Goal: Information Seeking & Learning: Learn about a topic

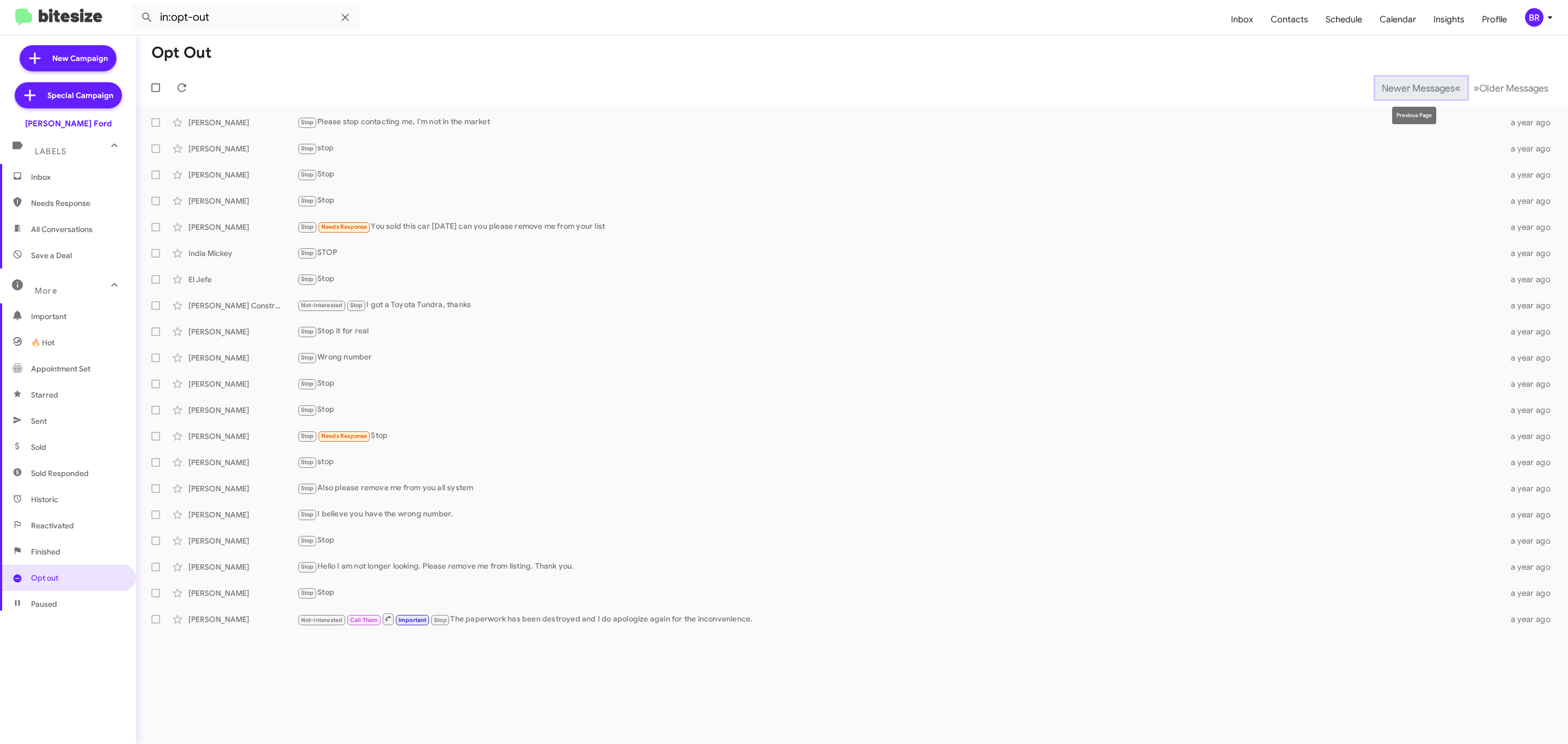
click at [1427, 86] on span "Newer Messages" at bounding box center [1419, 89] width 73 height 12
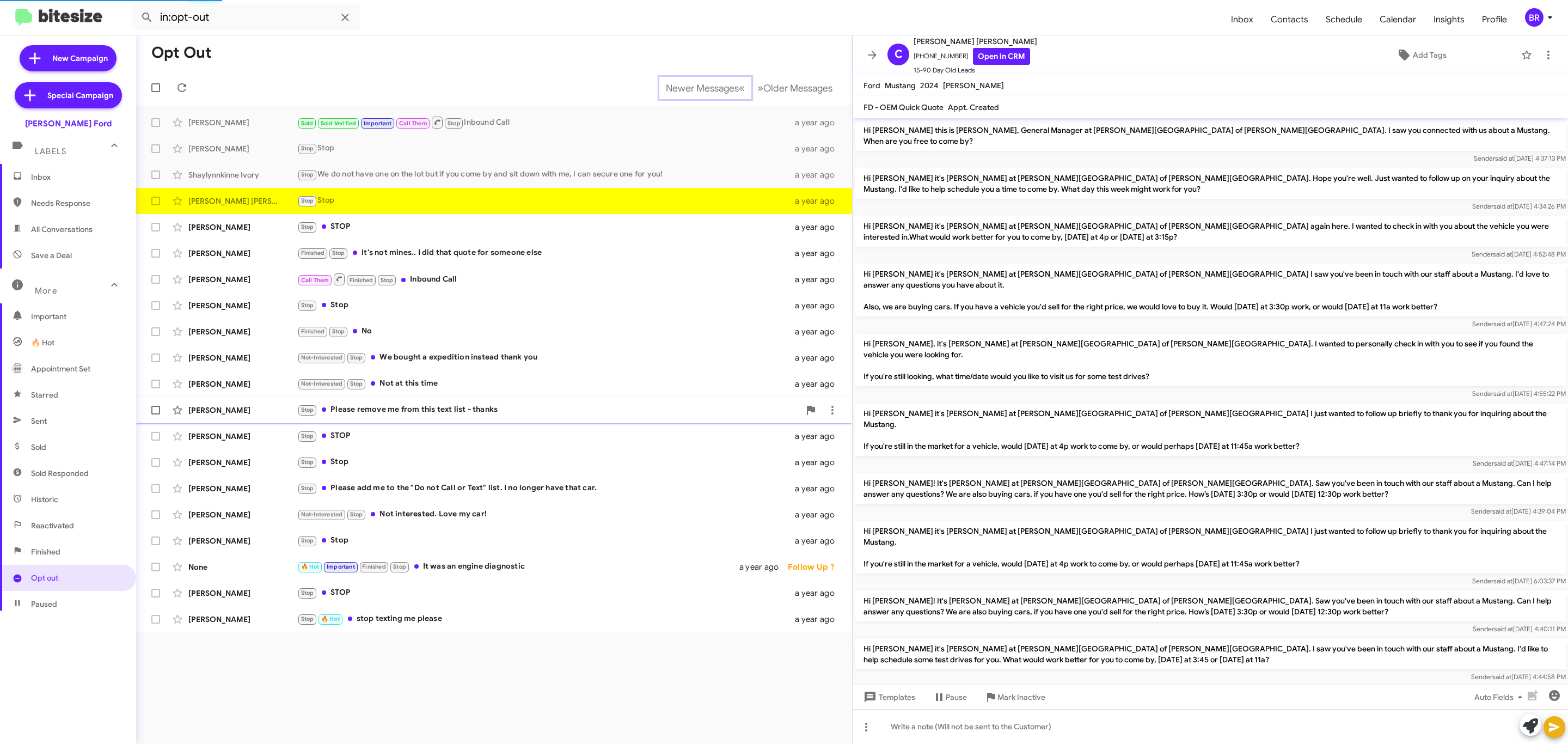
scroll to position [97, 0]
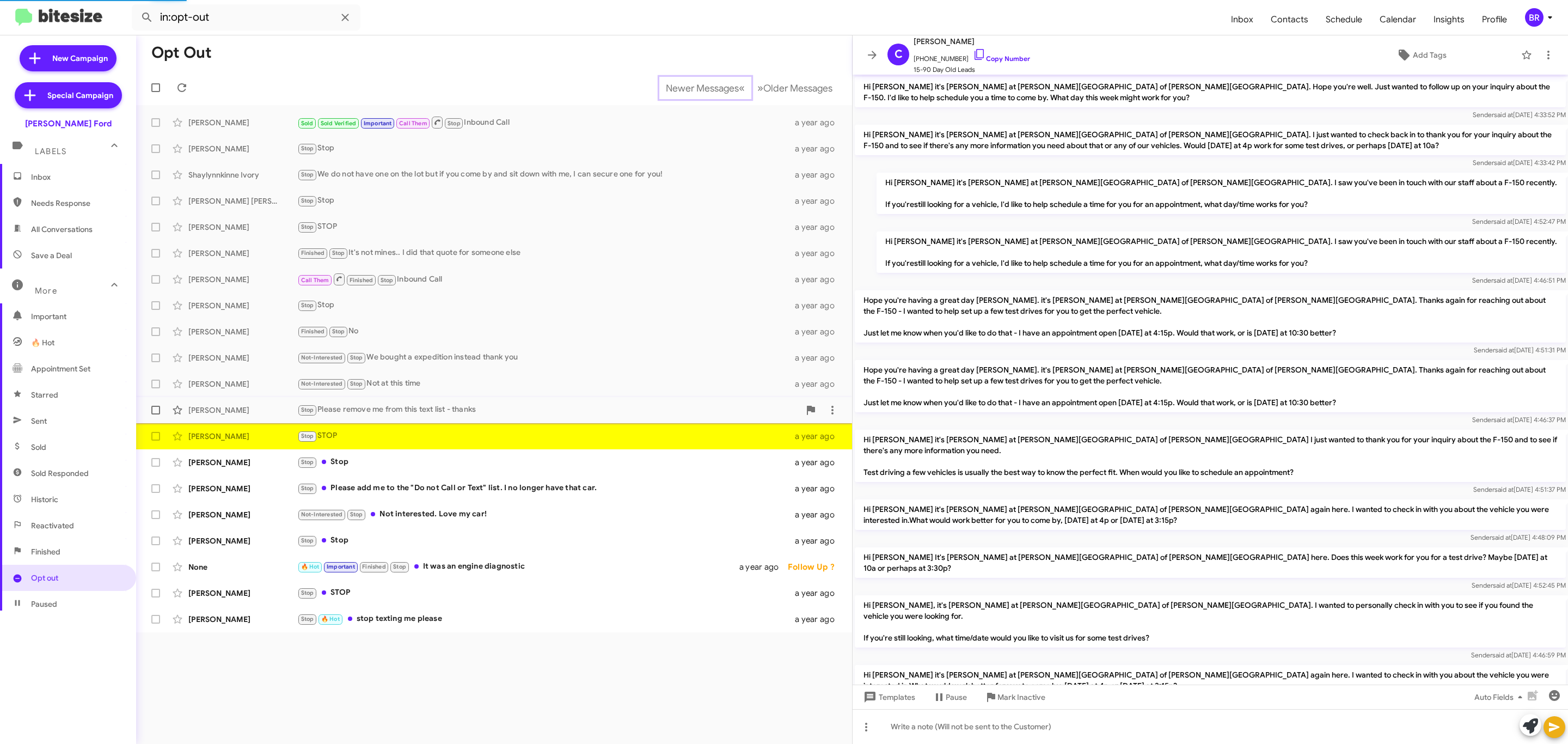
scroll to position [484, 0]
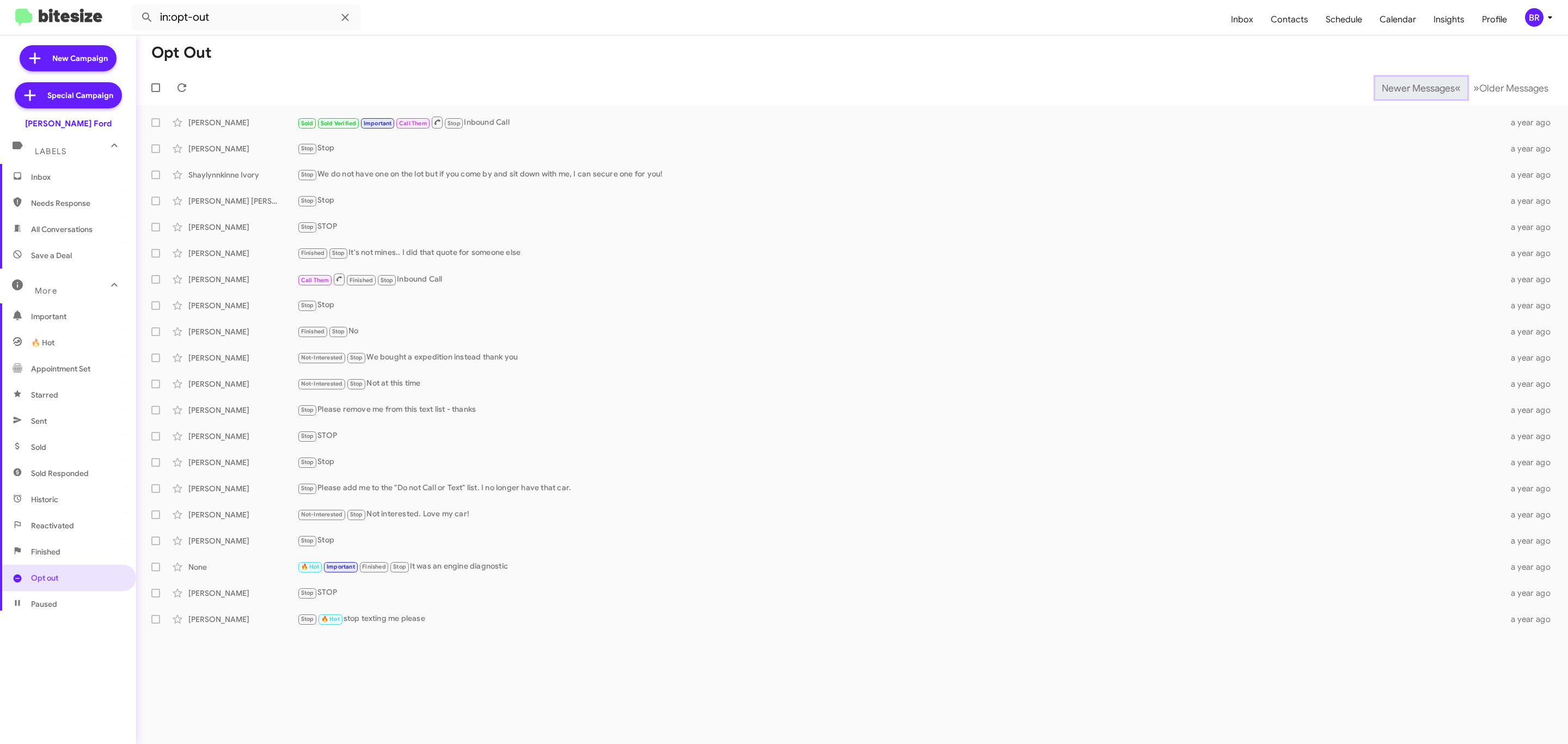
click at [1410, 86] on span "Newer Messages" at bounding box center [1419, 89] width 73 height 12
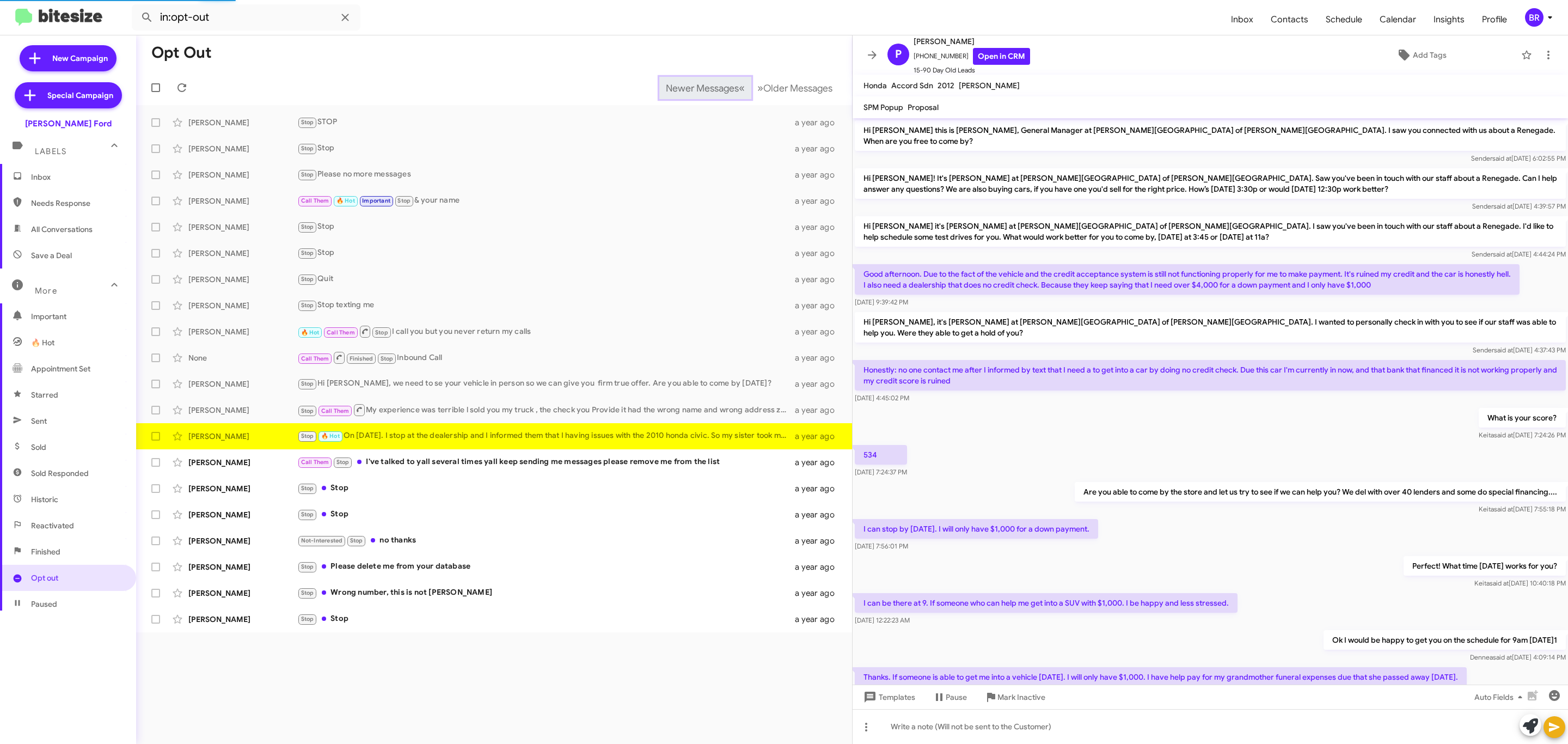
scroll to position [132, 0]
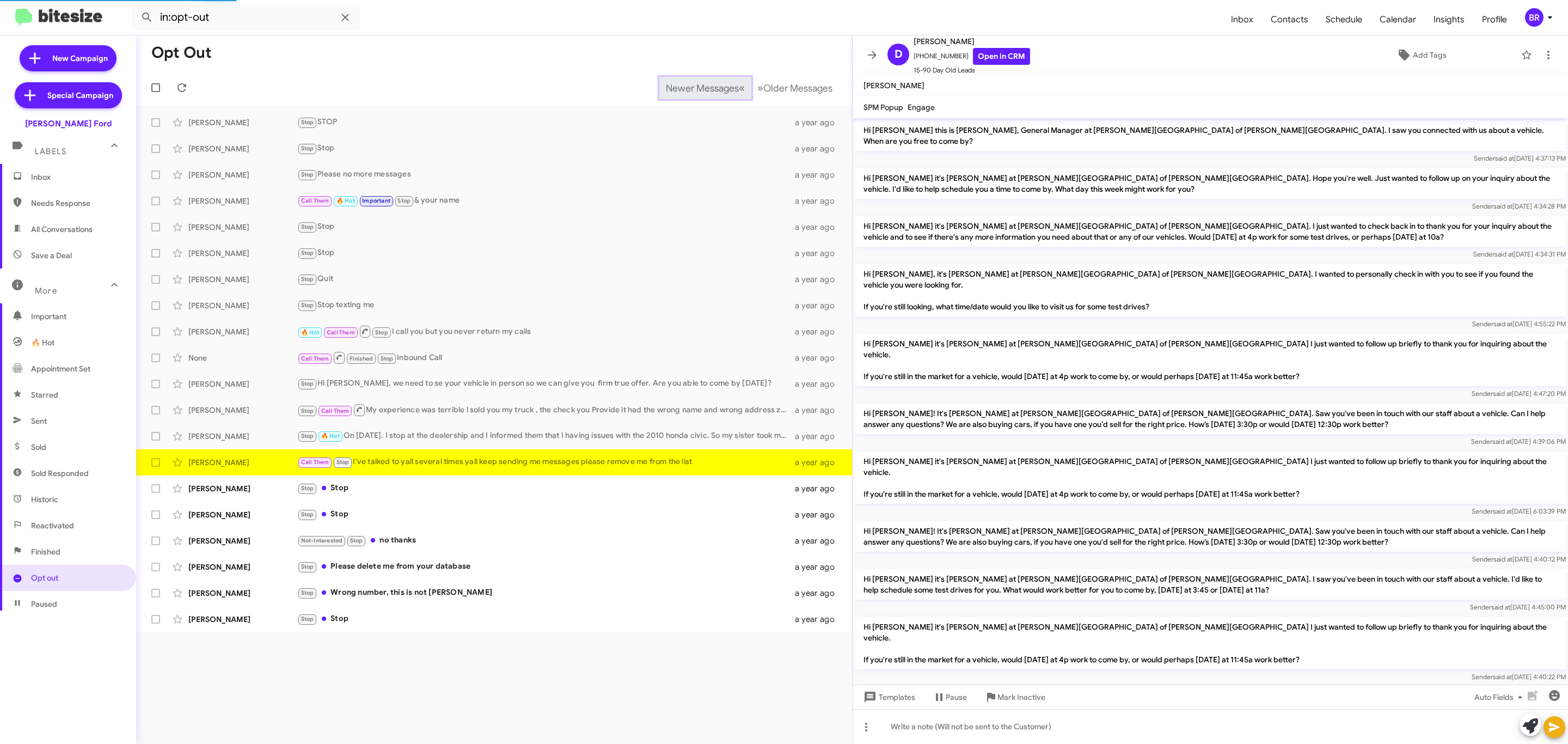
scroll to position [176, 0]
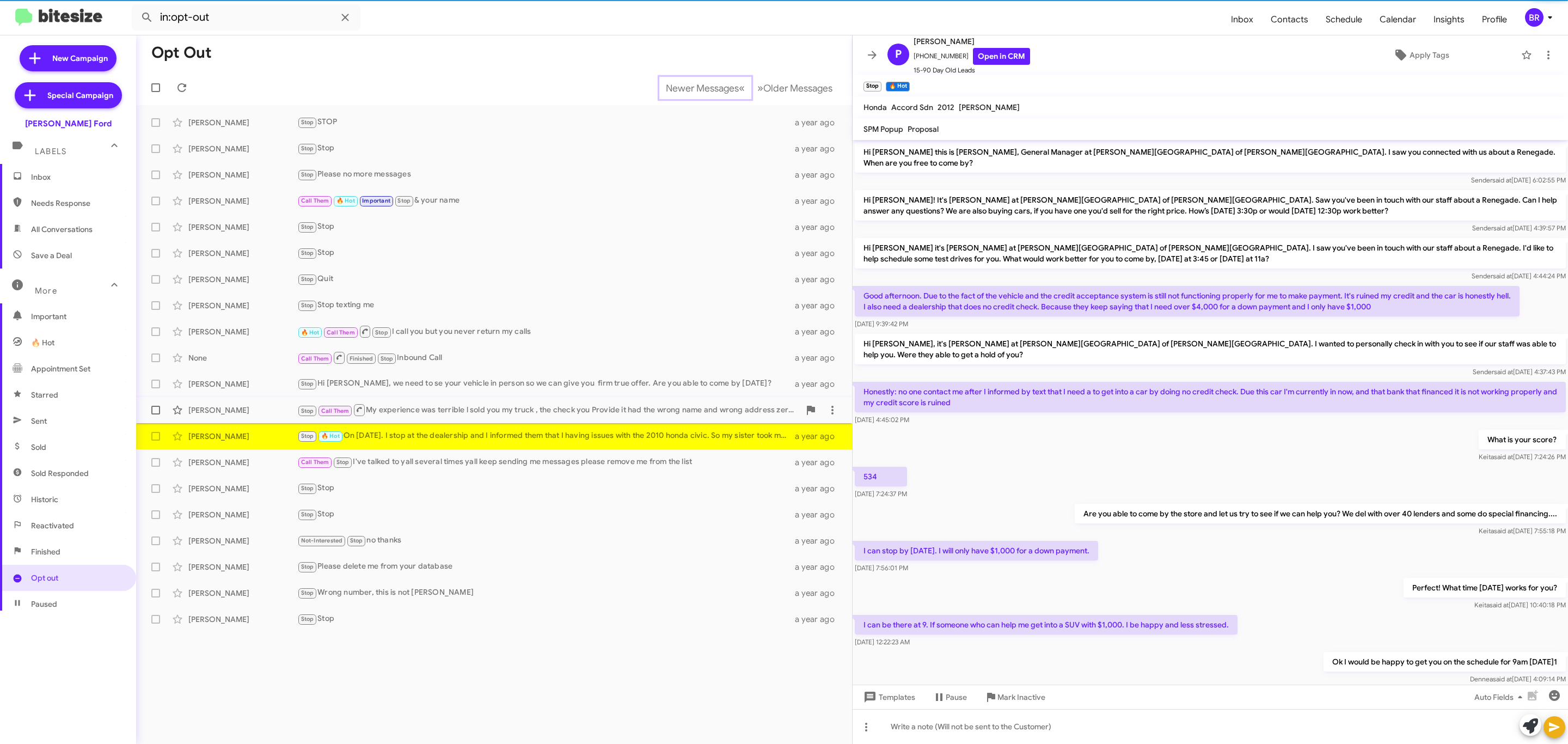
scroll to position [176, 0]
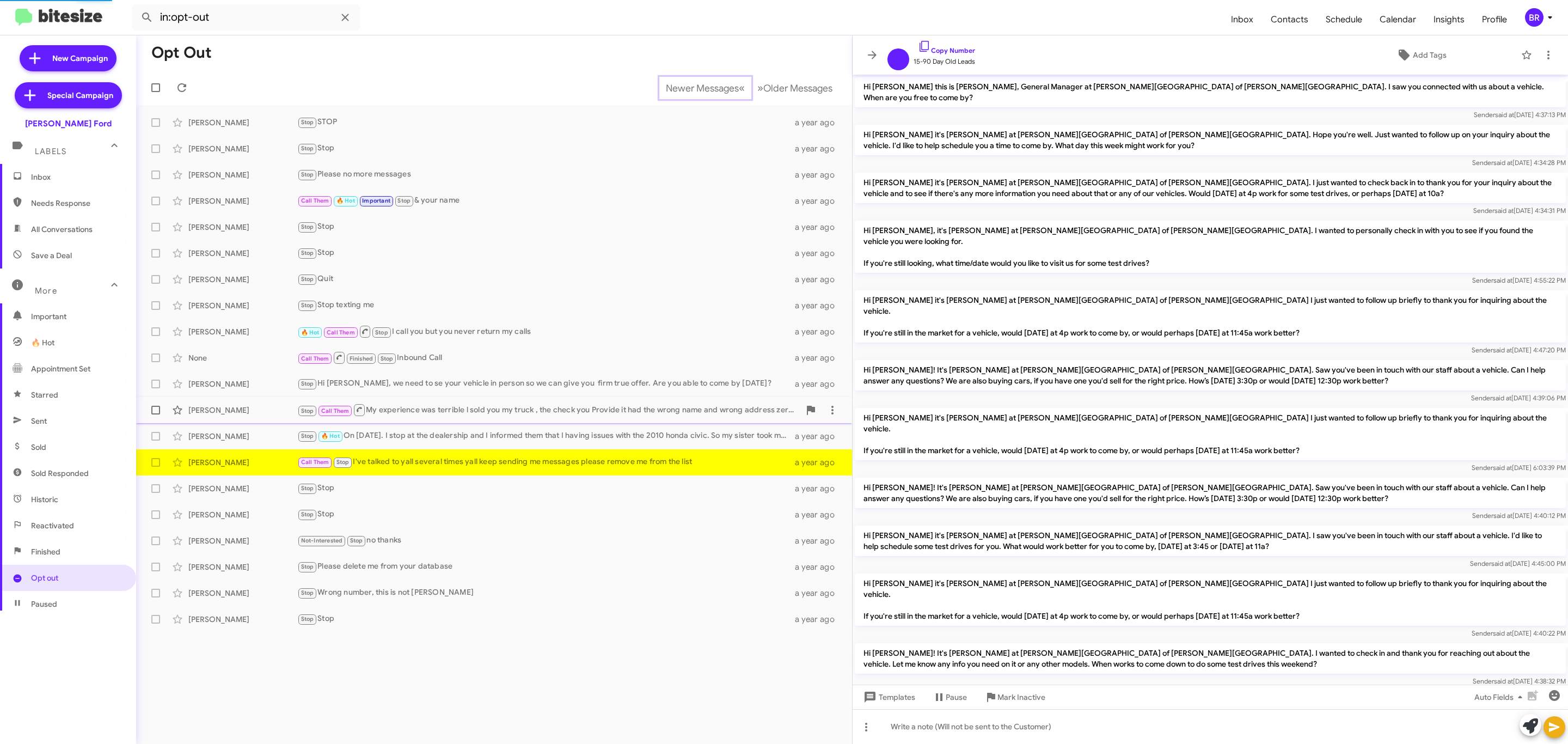
scroll to position [133, 0]
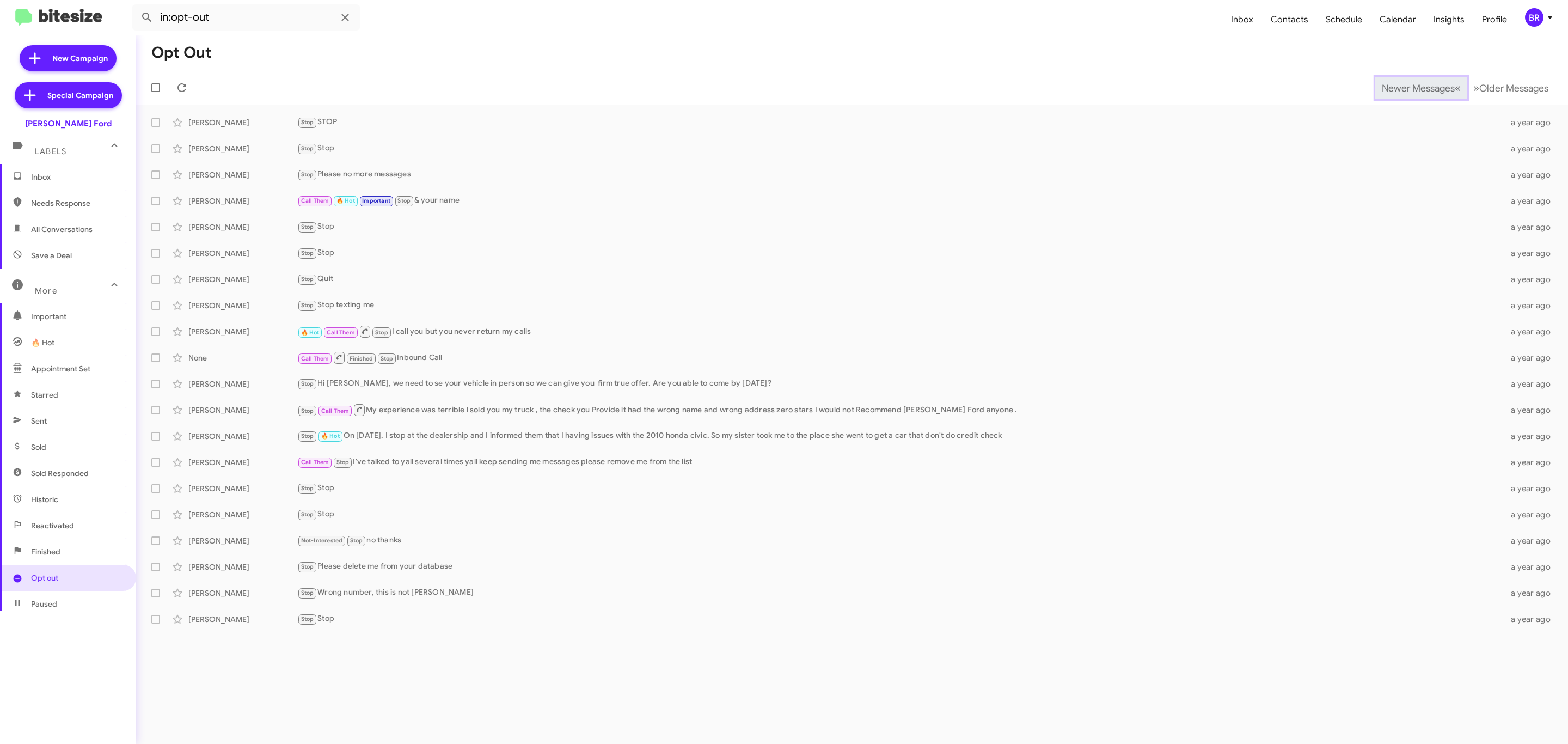
click at [1410, 86] on span "Newer Messages" at bounding box center [1419, 89] width 73 height 12
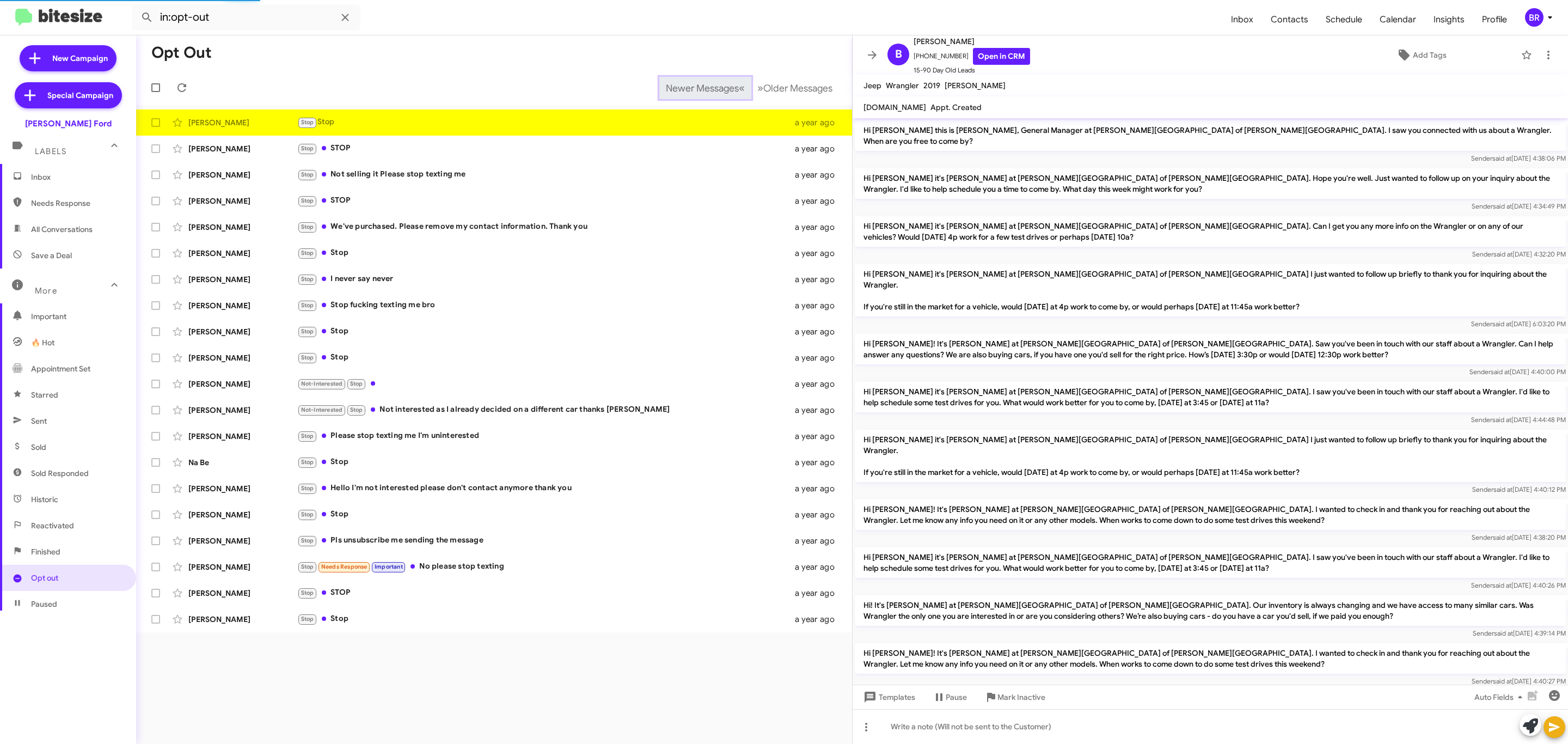
scroll to position [176, 0]
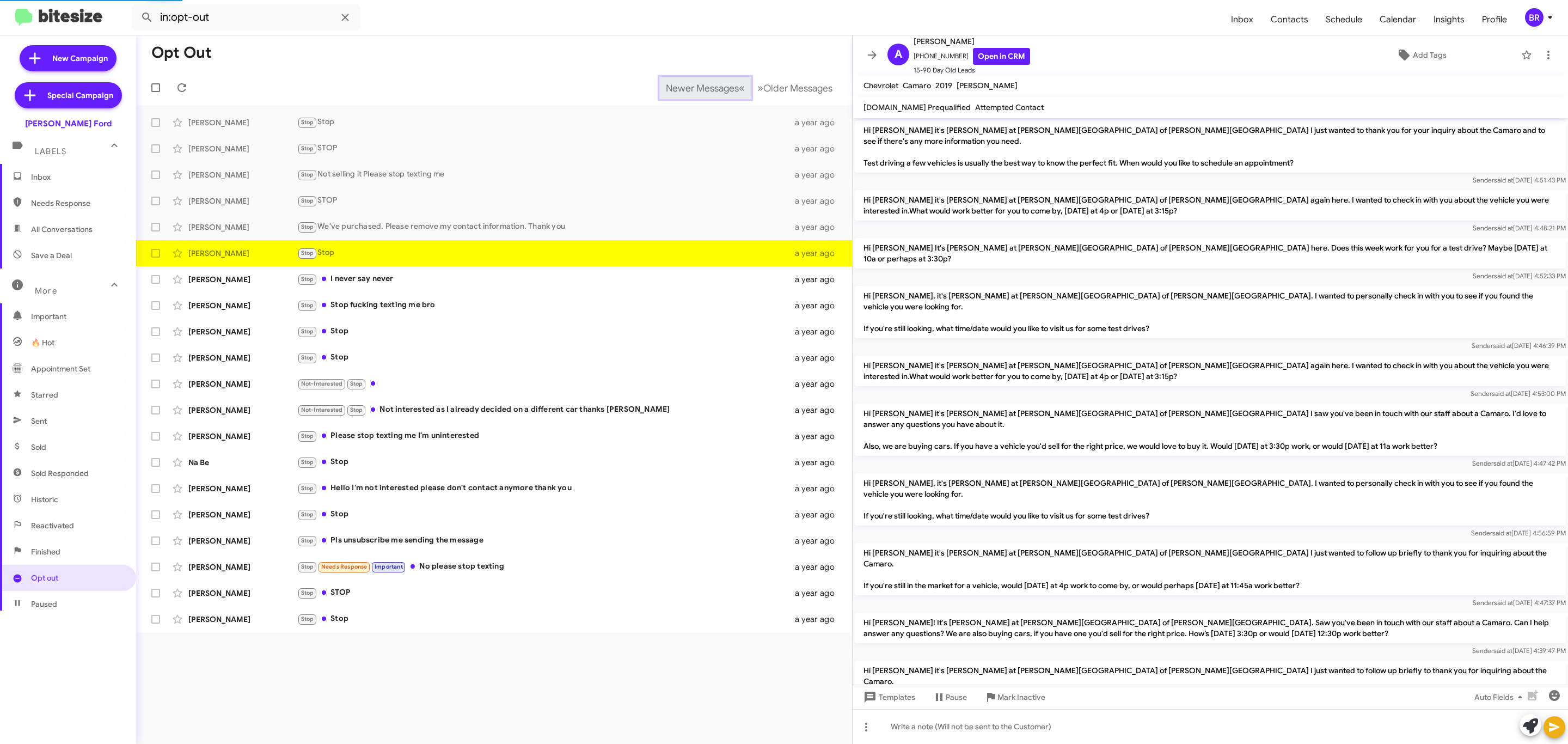
scroll to position [484, 0]
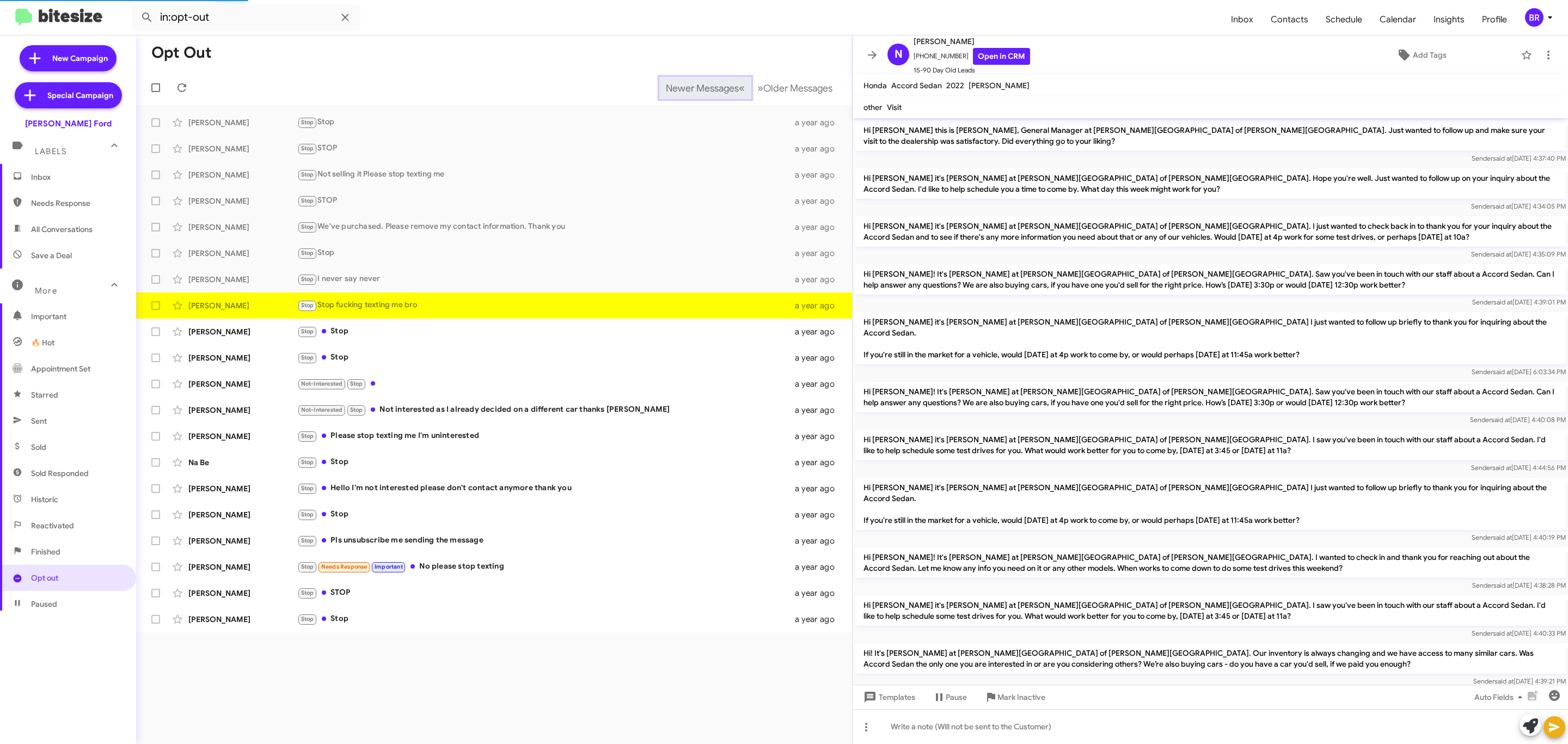
scroll to position [144, 0]
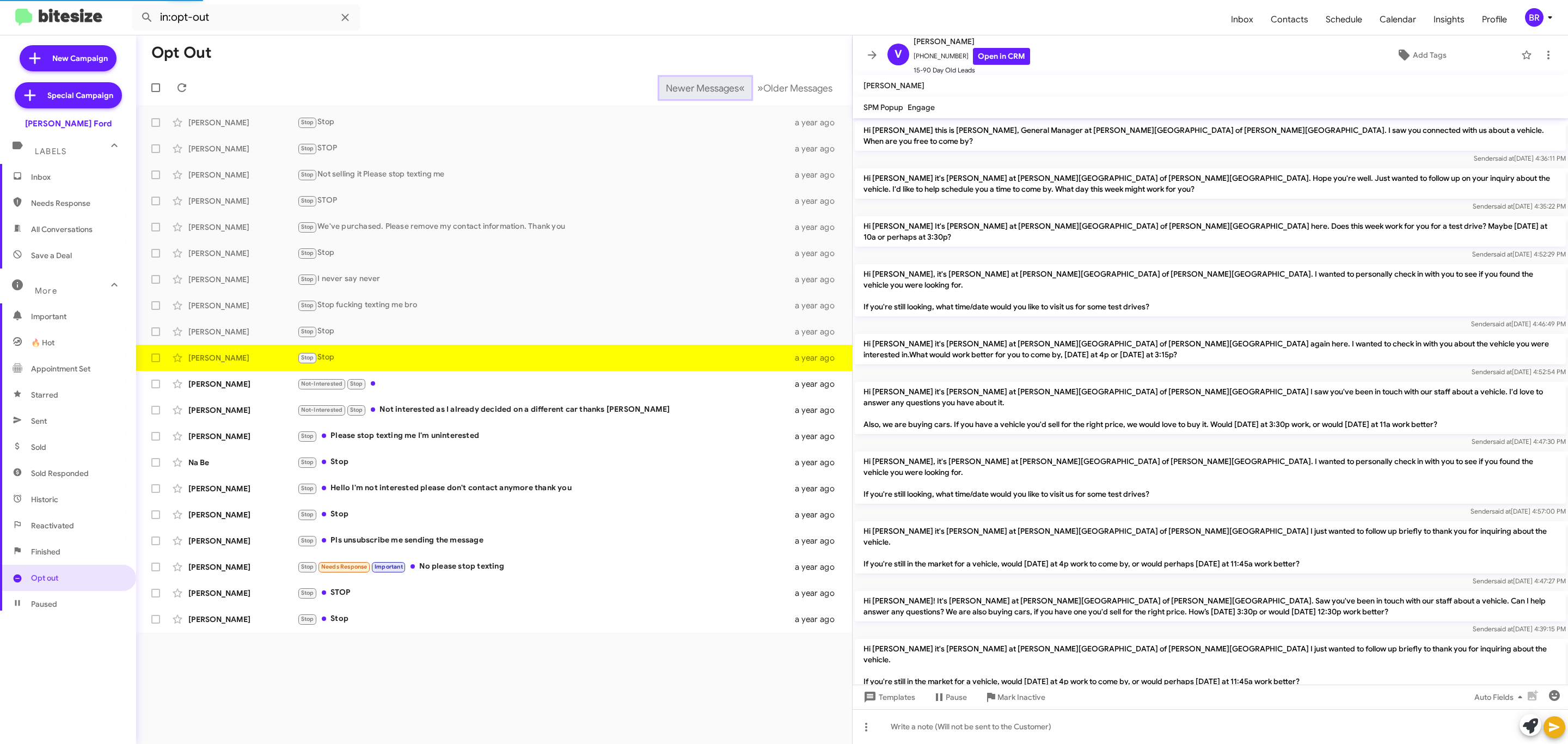
scroll to position [462, 0]
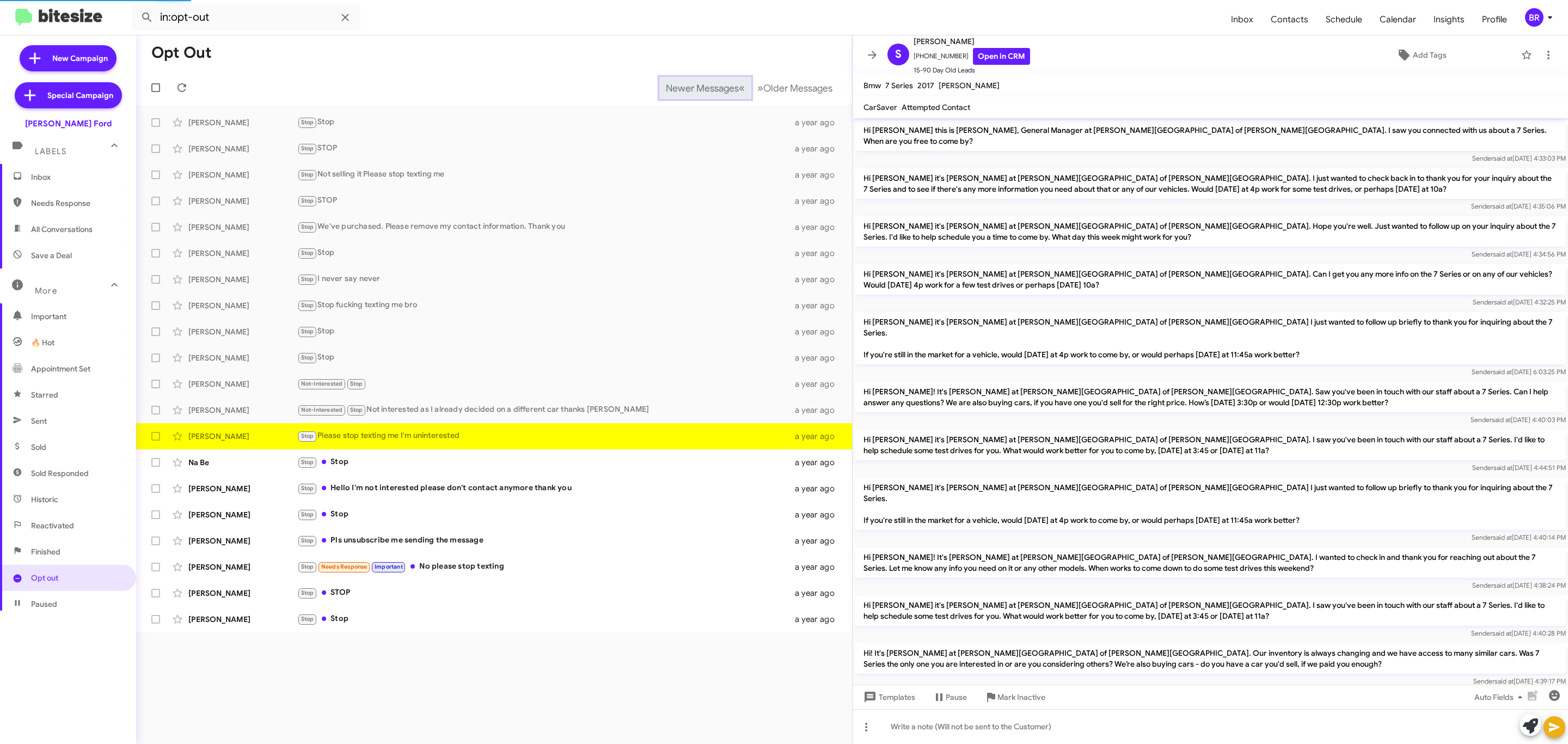
scroll to position [115, 0]
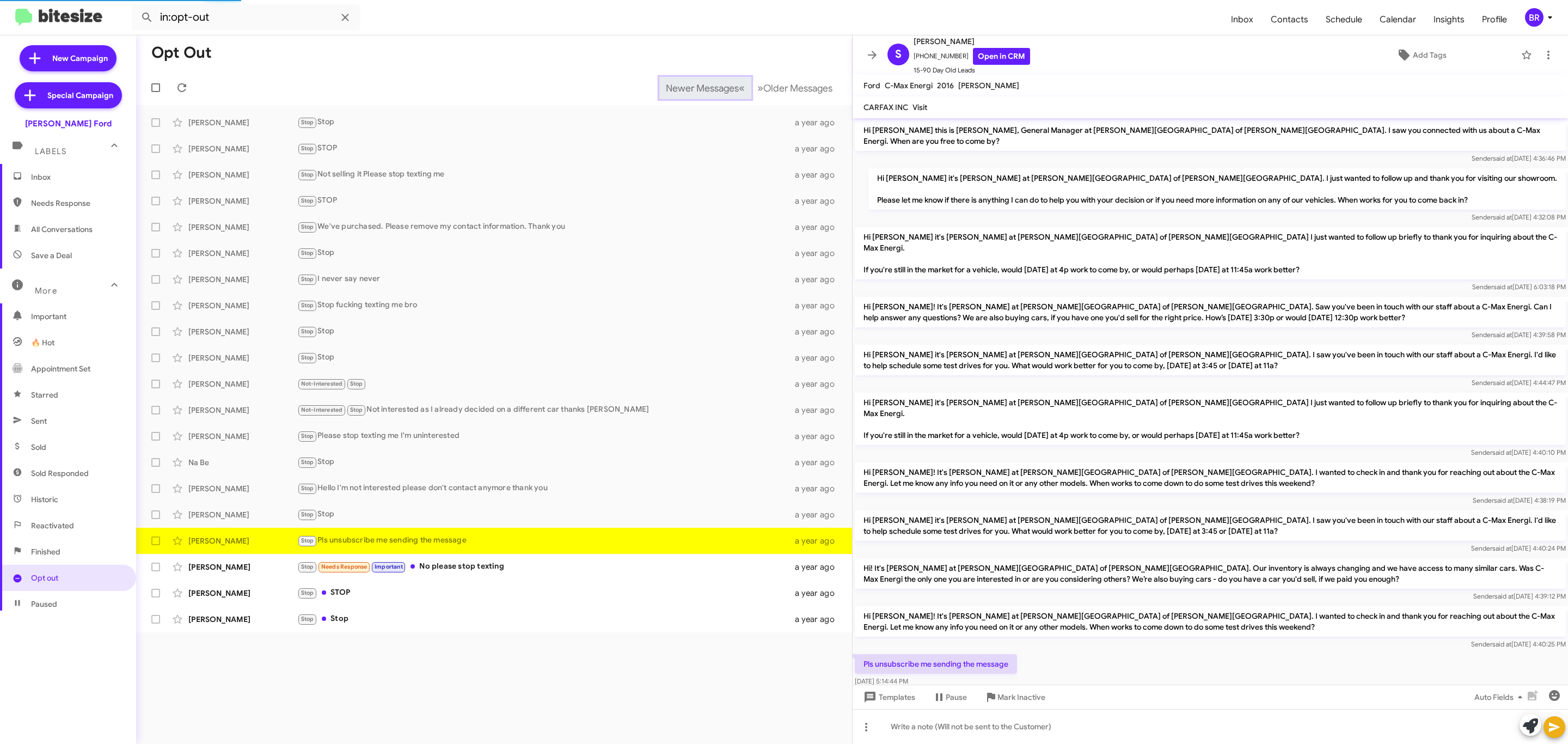
scroll to position [25, 0]
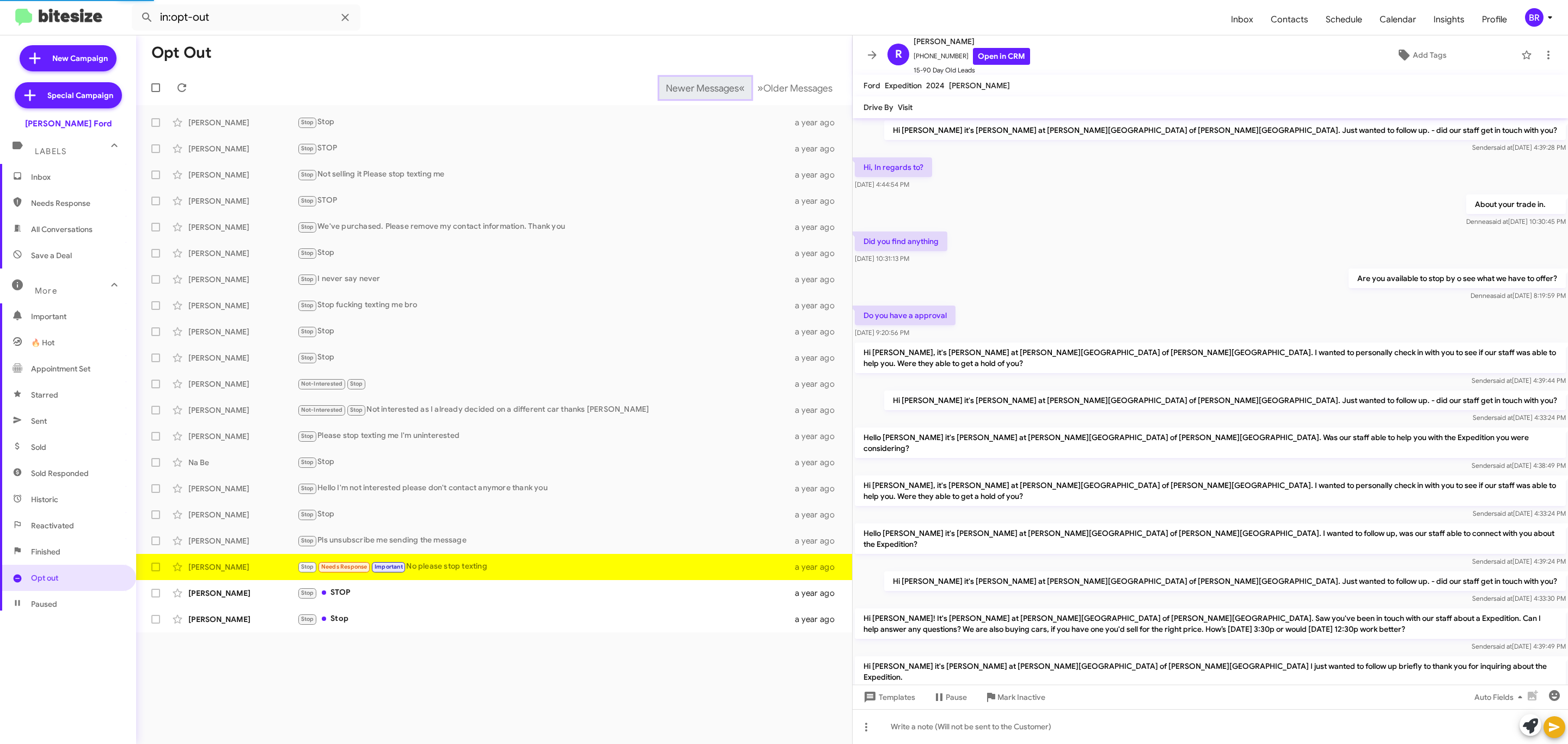
scroll to position [201, 0]
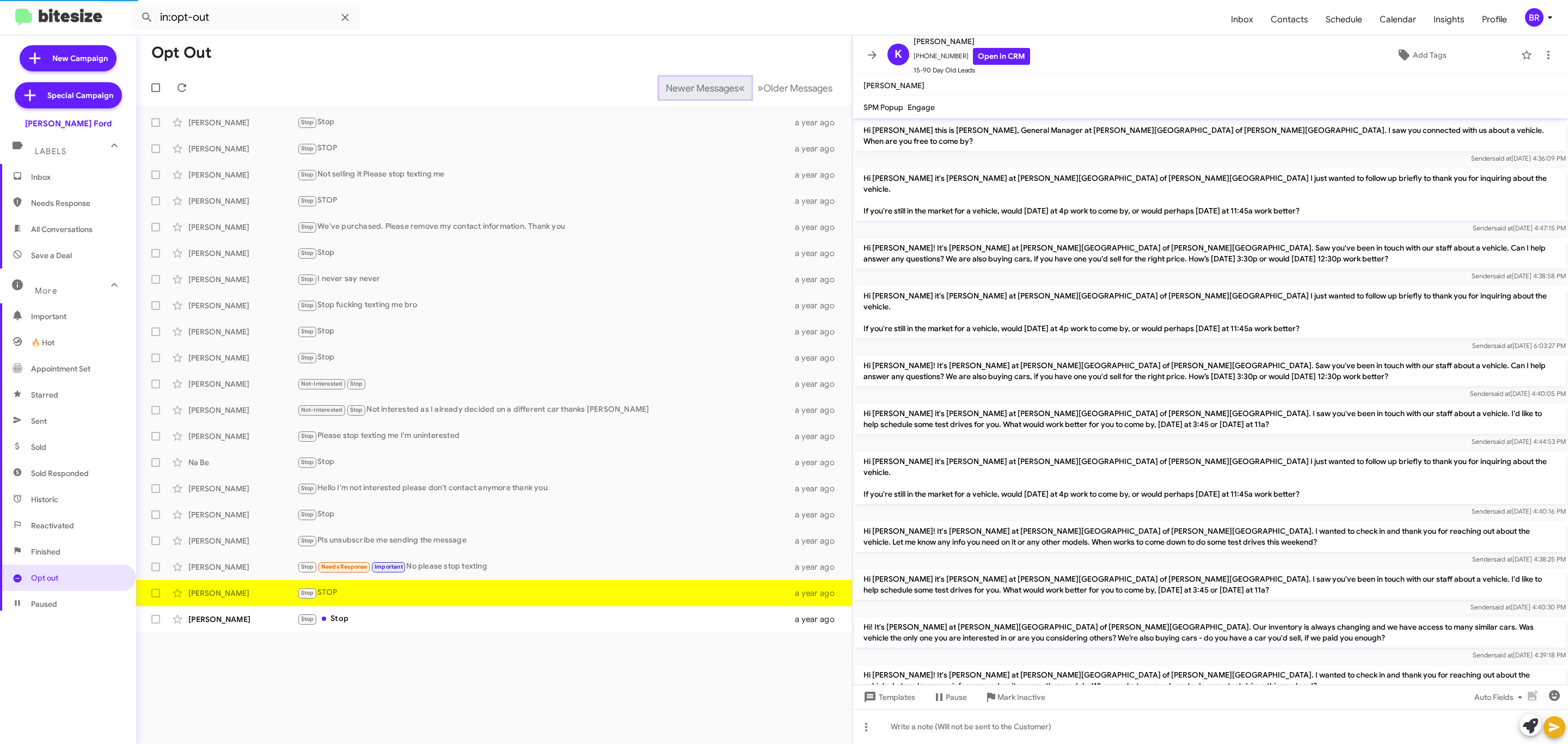
scroll to position [31, 0]
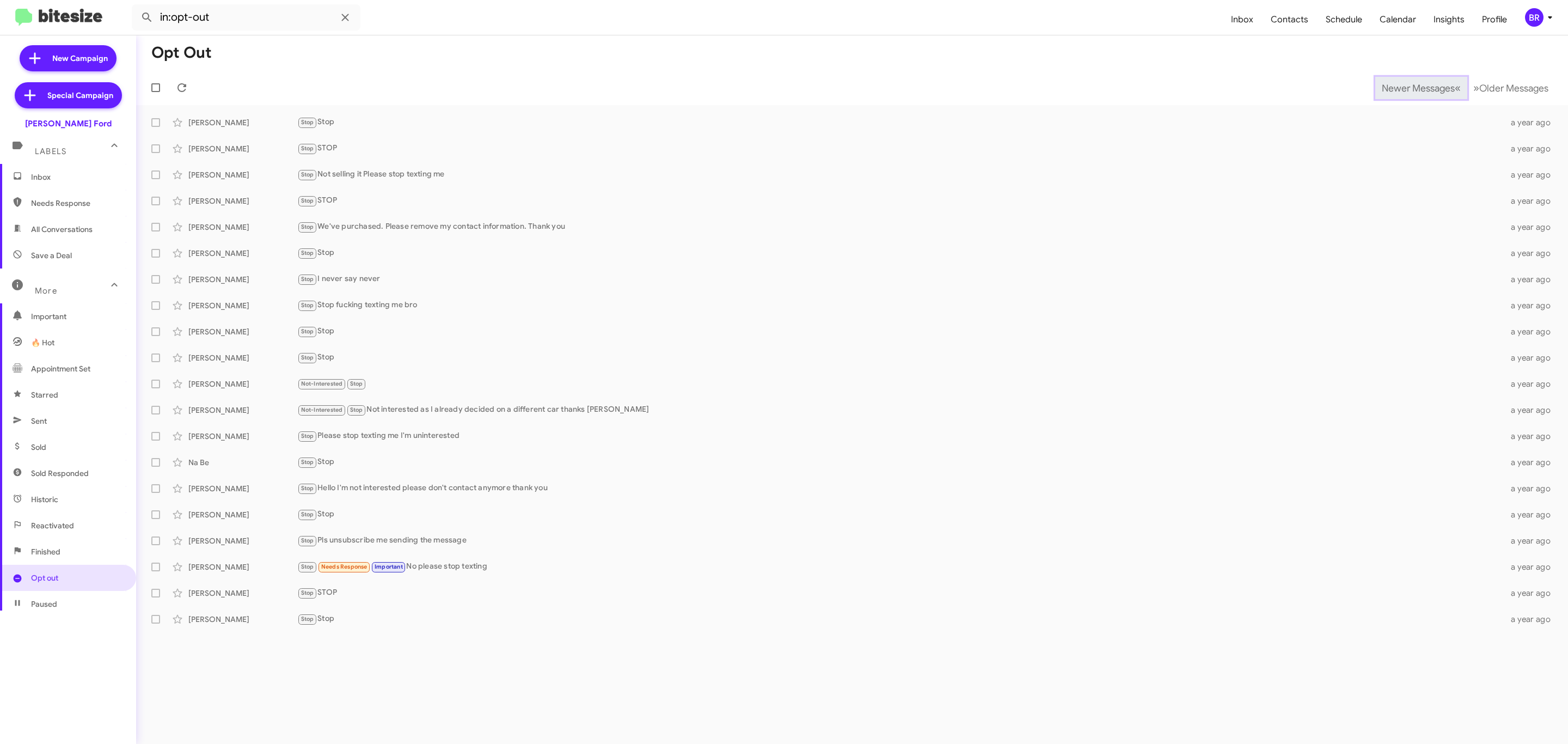
click at [1410, 86] on span "Newer Messages" at bounding box center [1419, 89] width 73 height 12
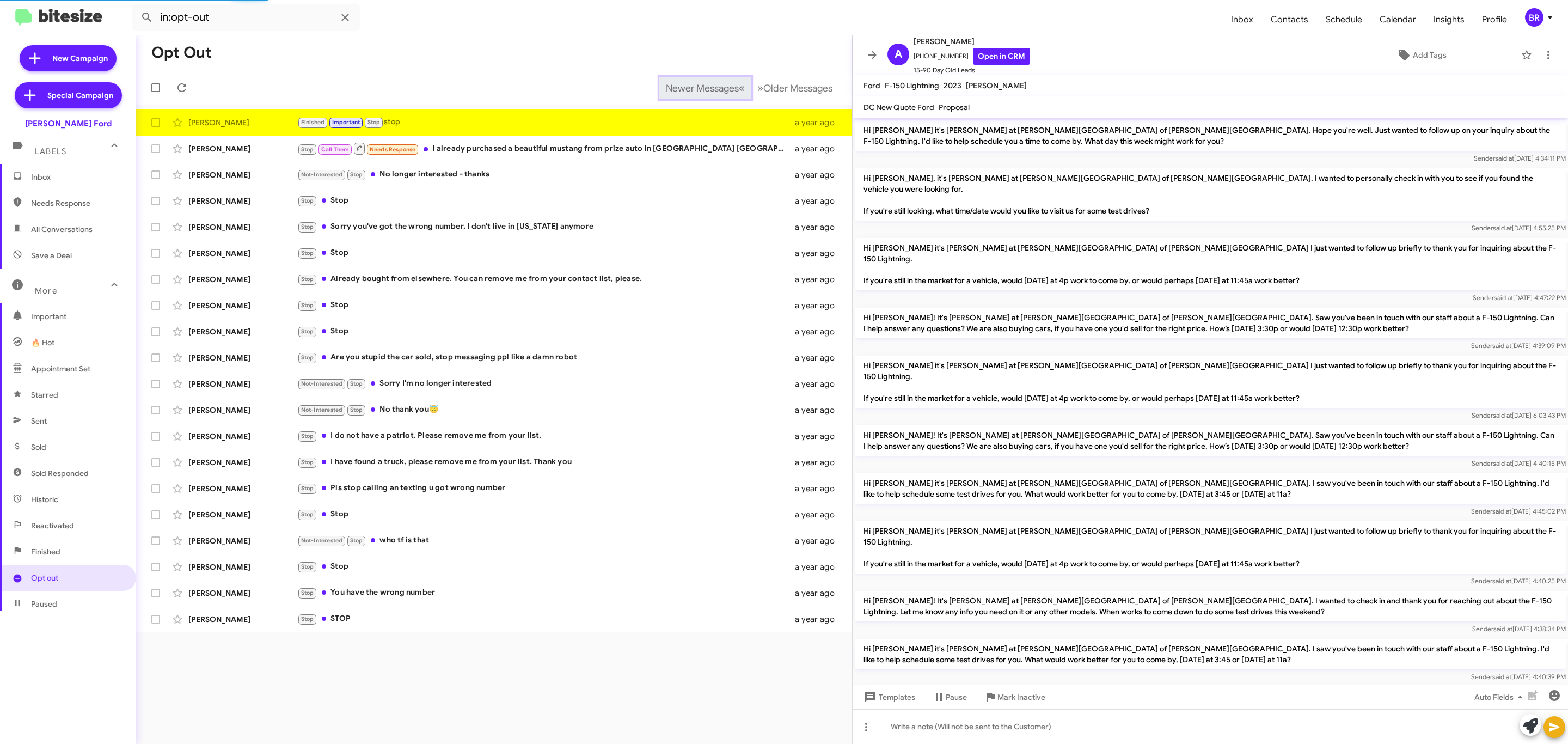
scroll to position [403, 0]
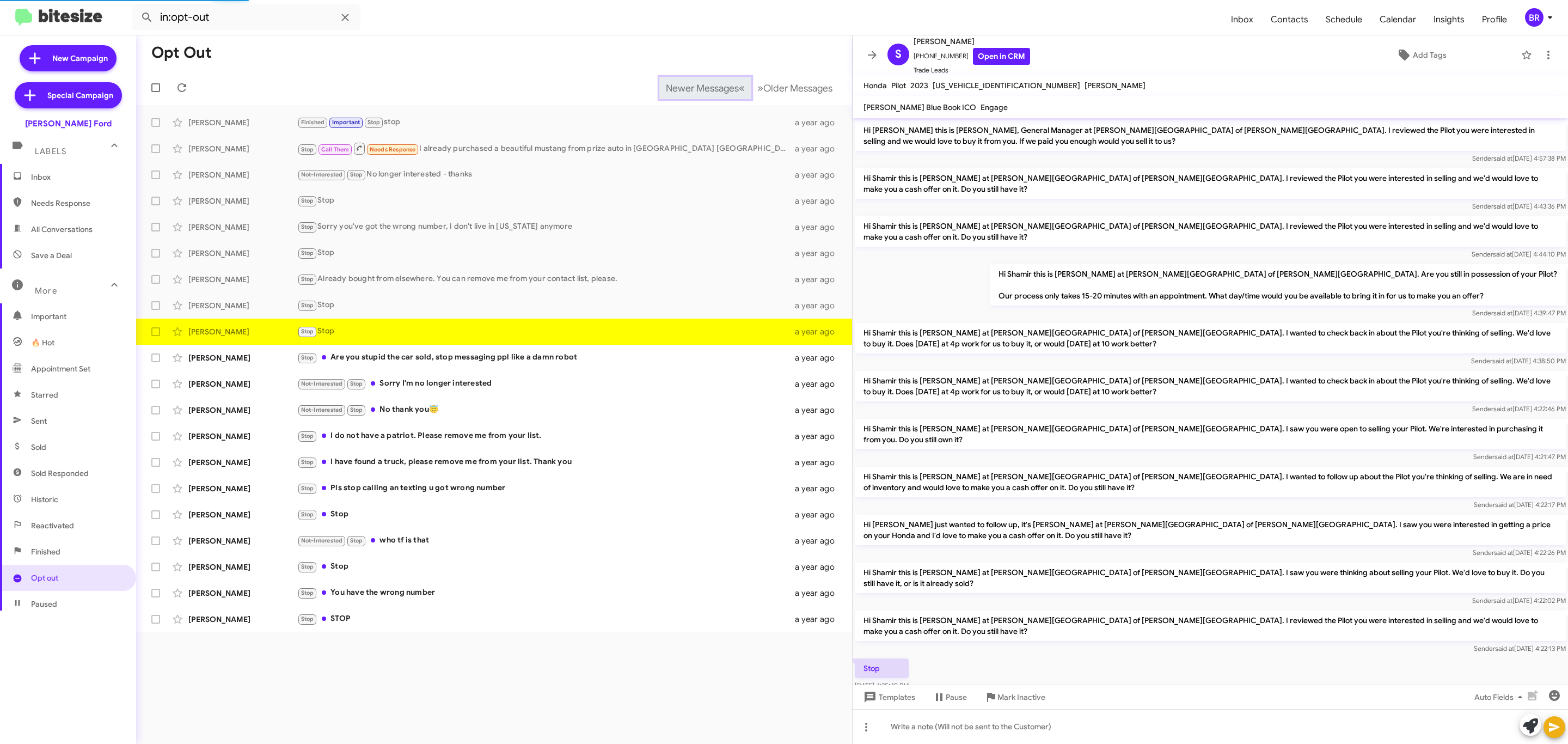
scroll to position [10, 0]
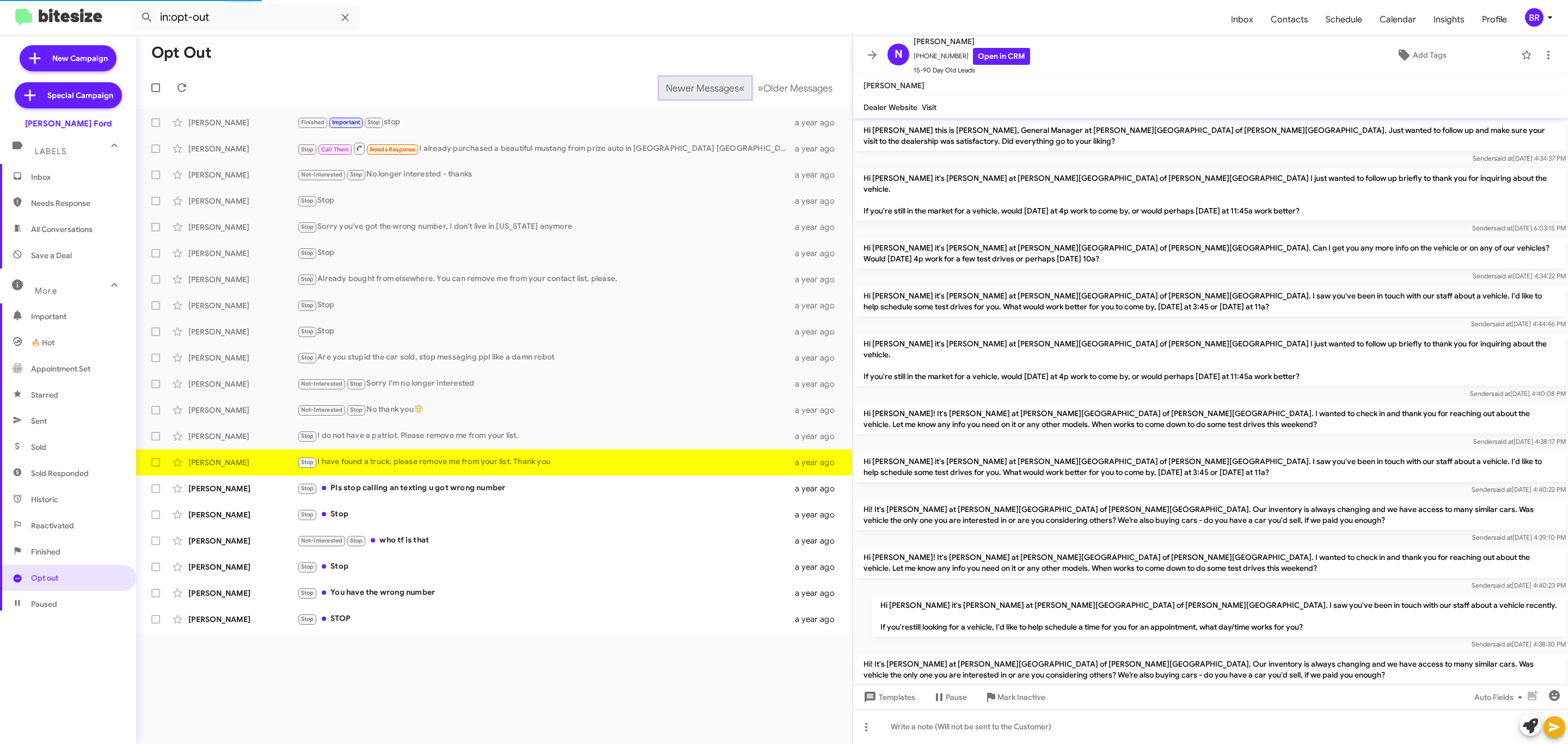
scroll to position [136, 0]
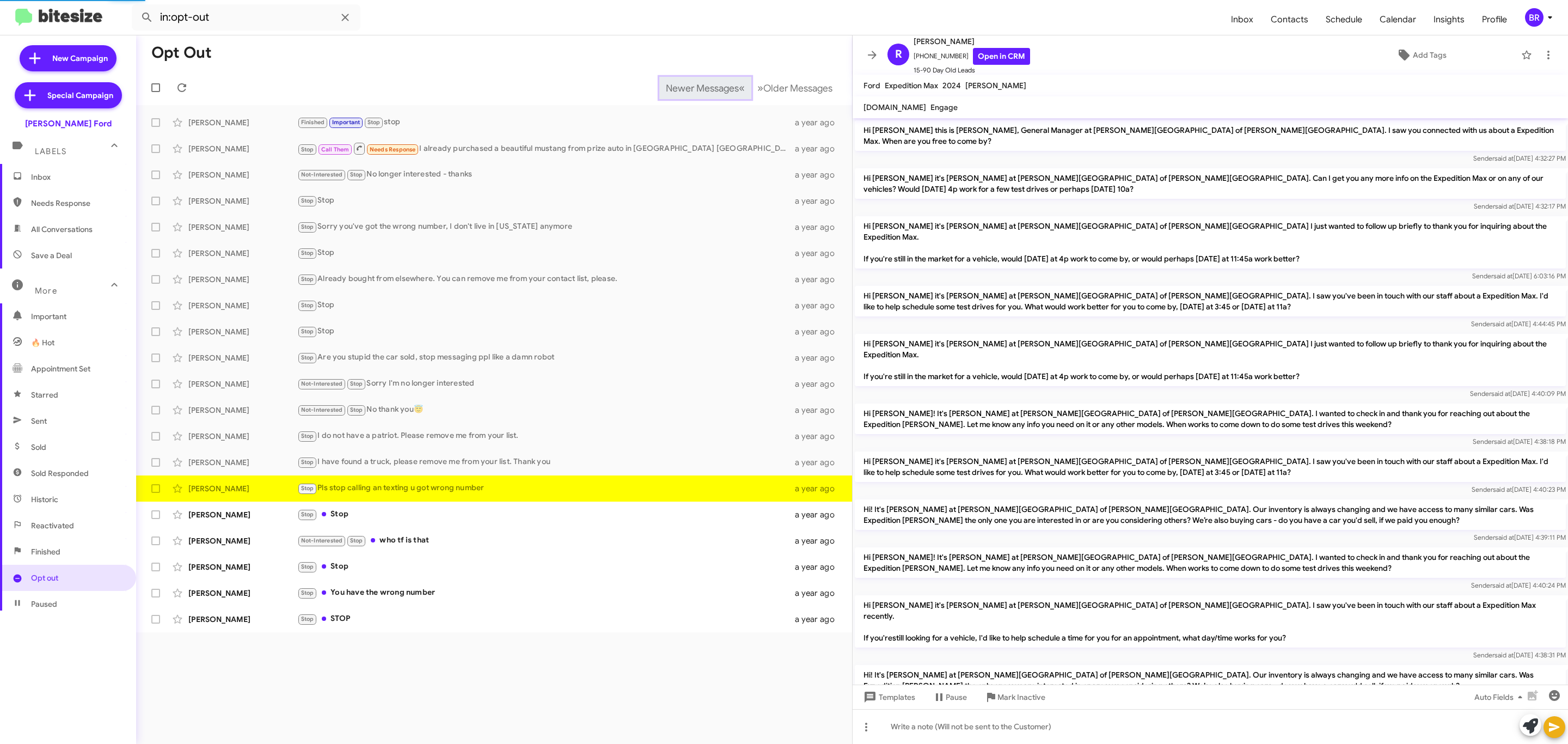
scroll to position [126, 0]
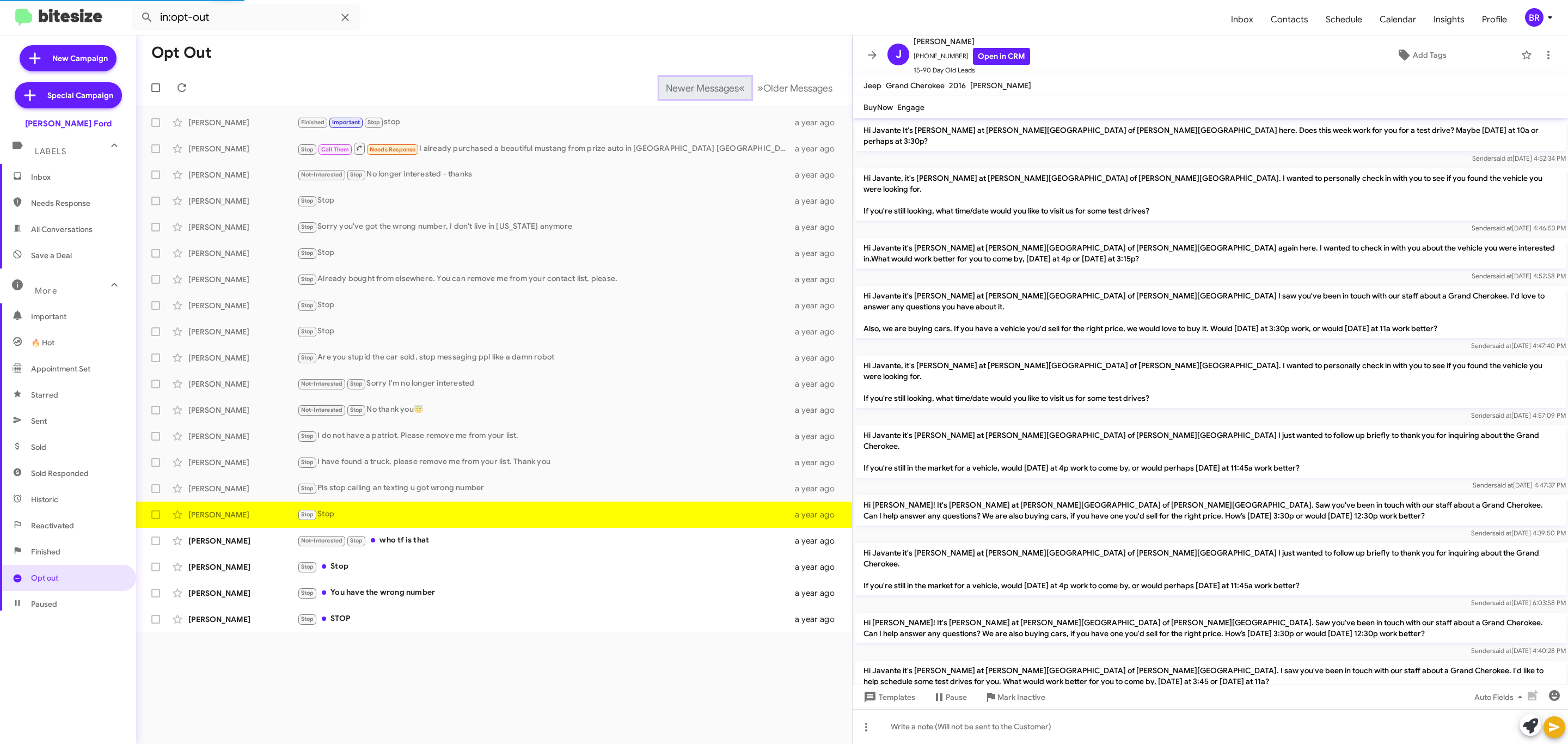
scroll to position [473, 0]
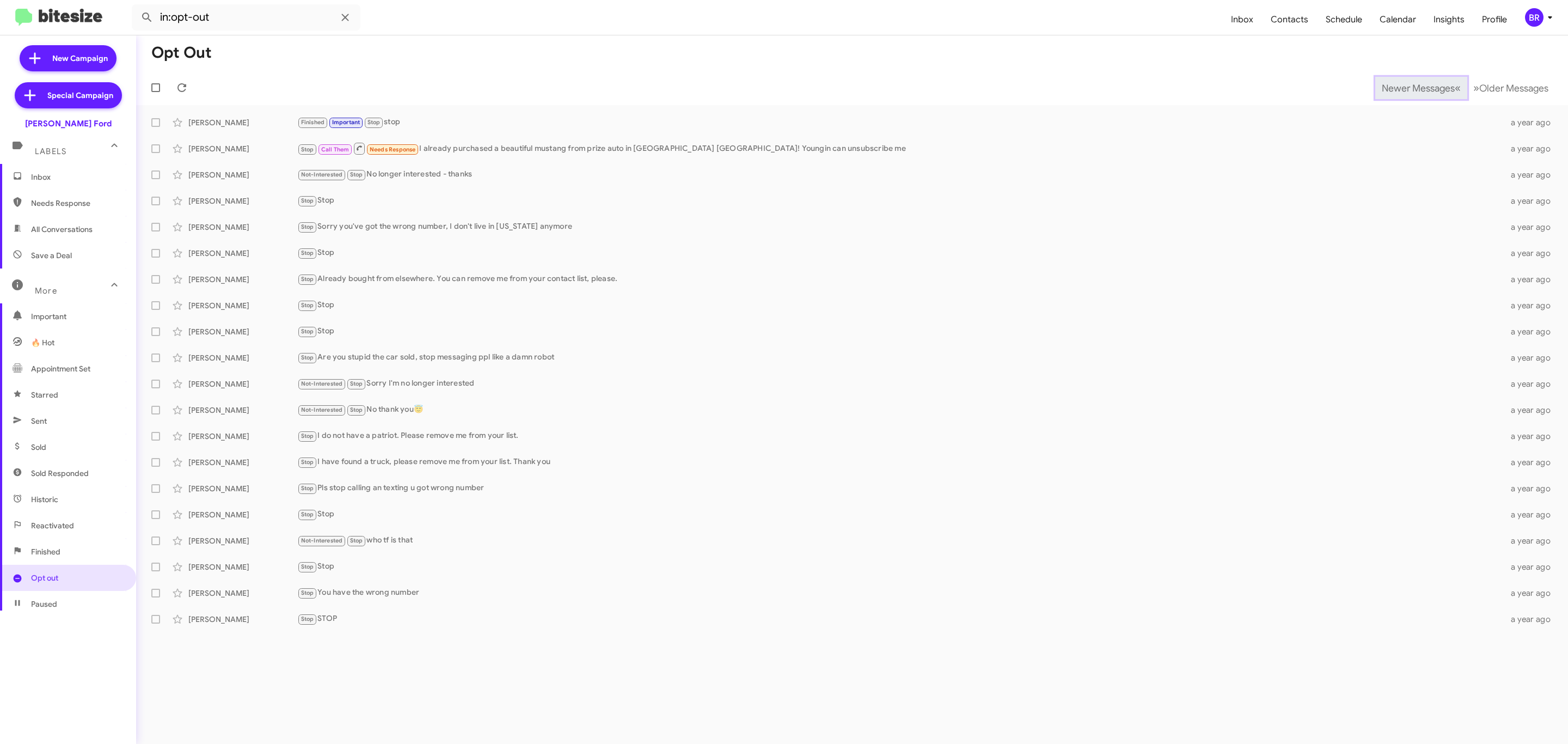
click at [1410, 86] on span "Newer Messages" at bounding box center [1419, 89] width 73 height 12
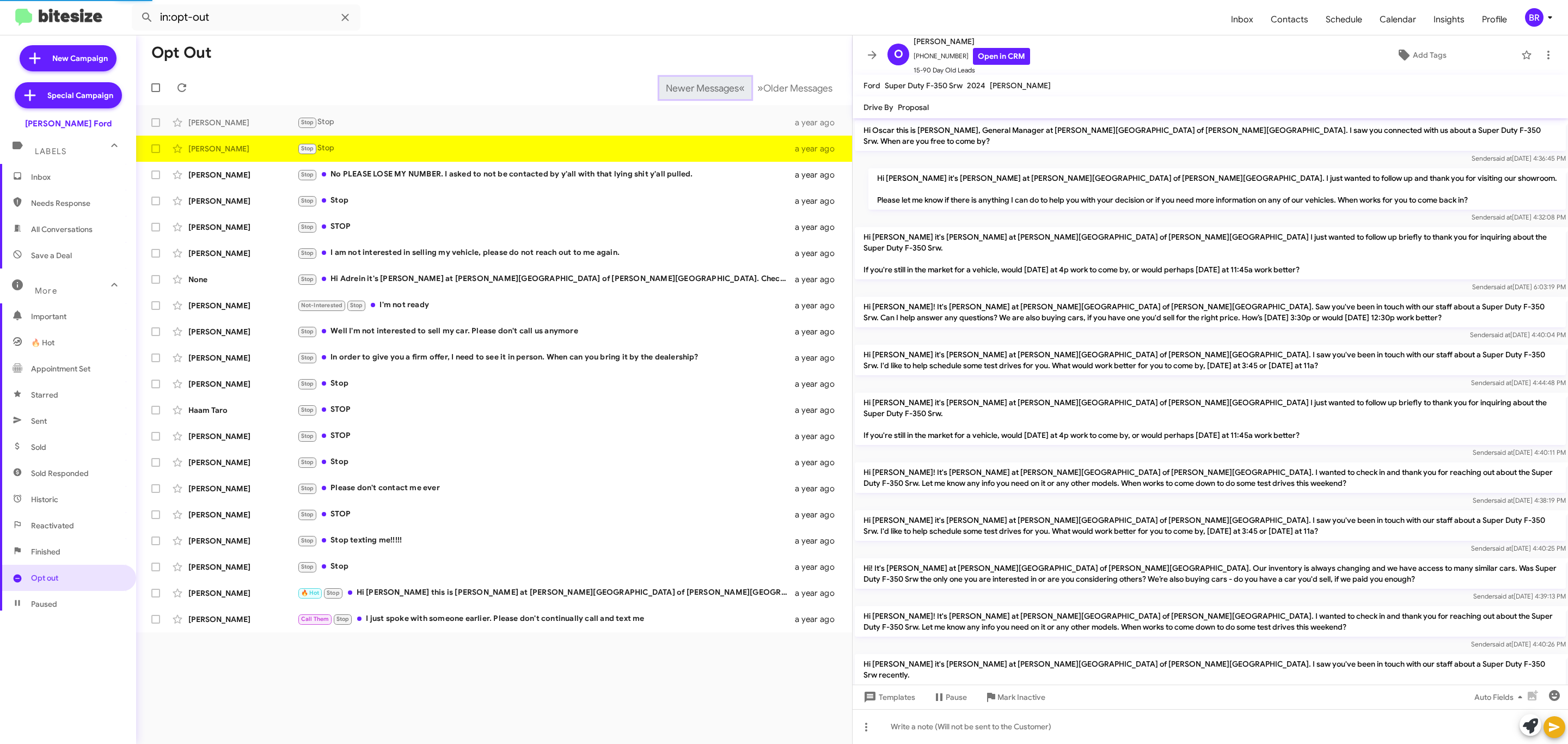
scroll to position [401, 0]
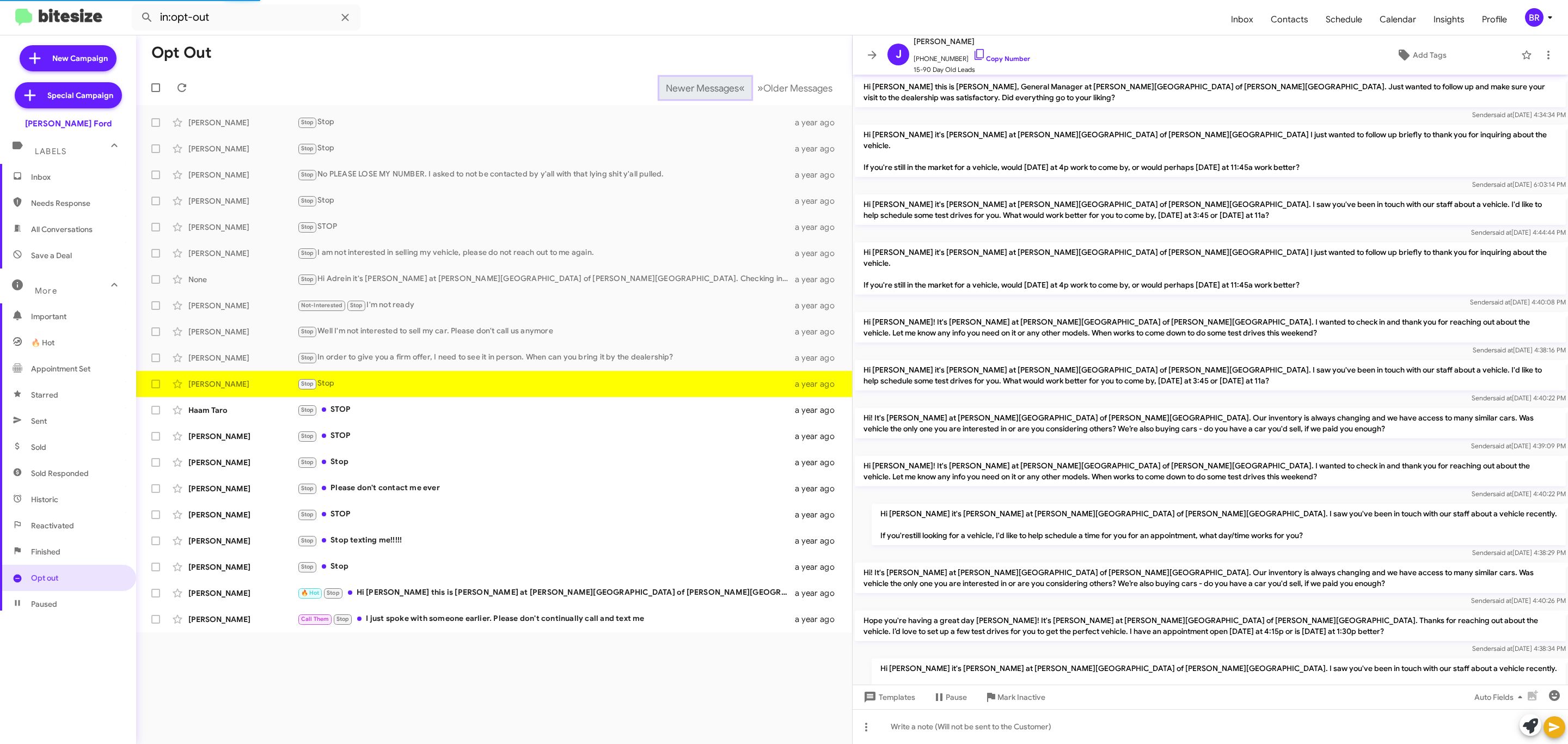
scroll to position [215, 0]
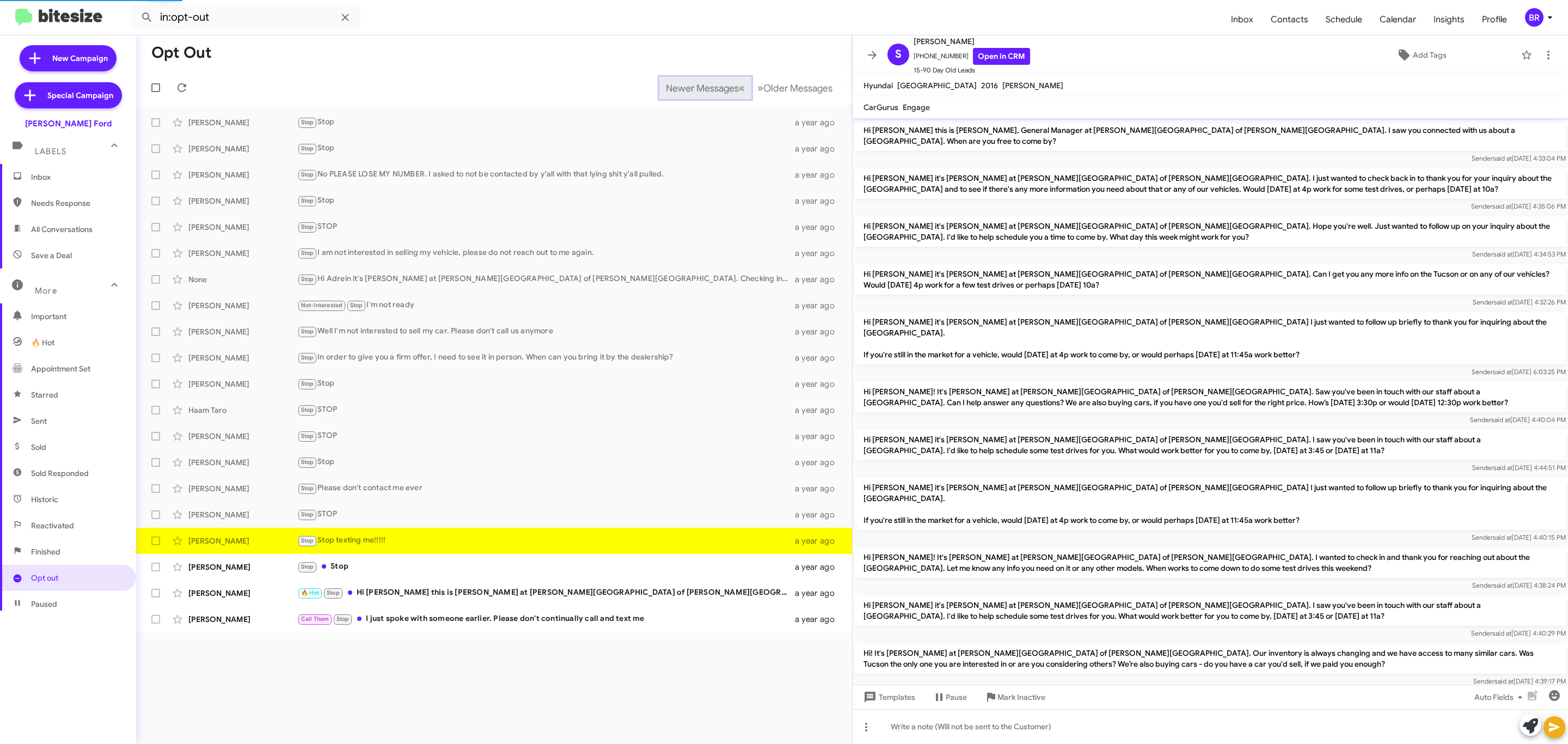
scroll to position [401, 0]
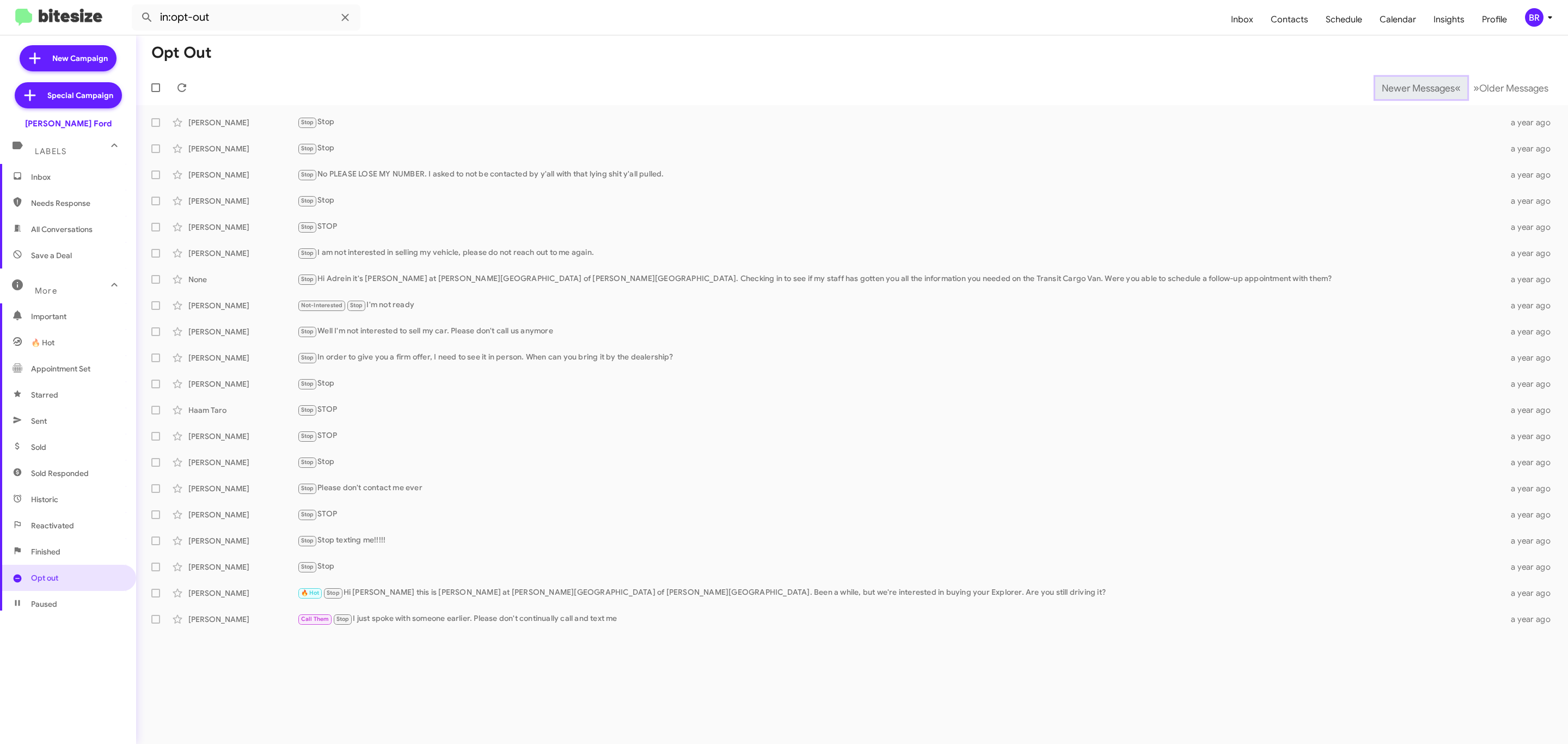
click at [1410, 86] on span "Newer Messages" at bounding box center [1419, 89] width 73 height 12
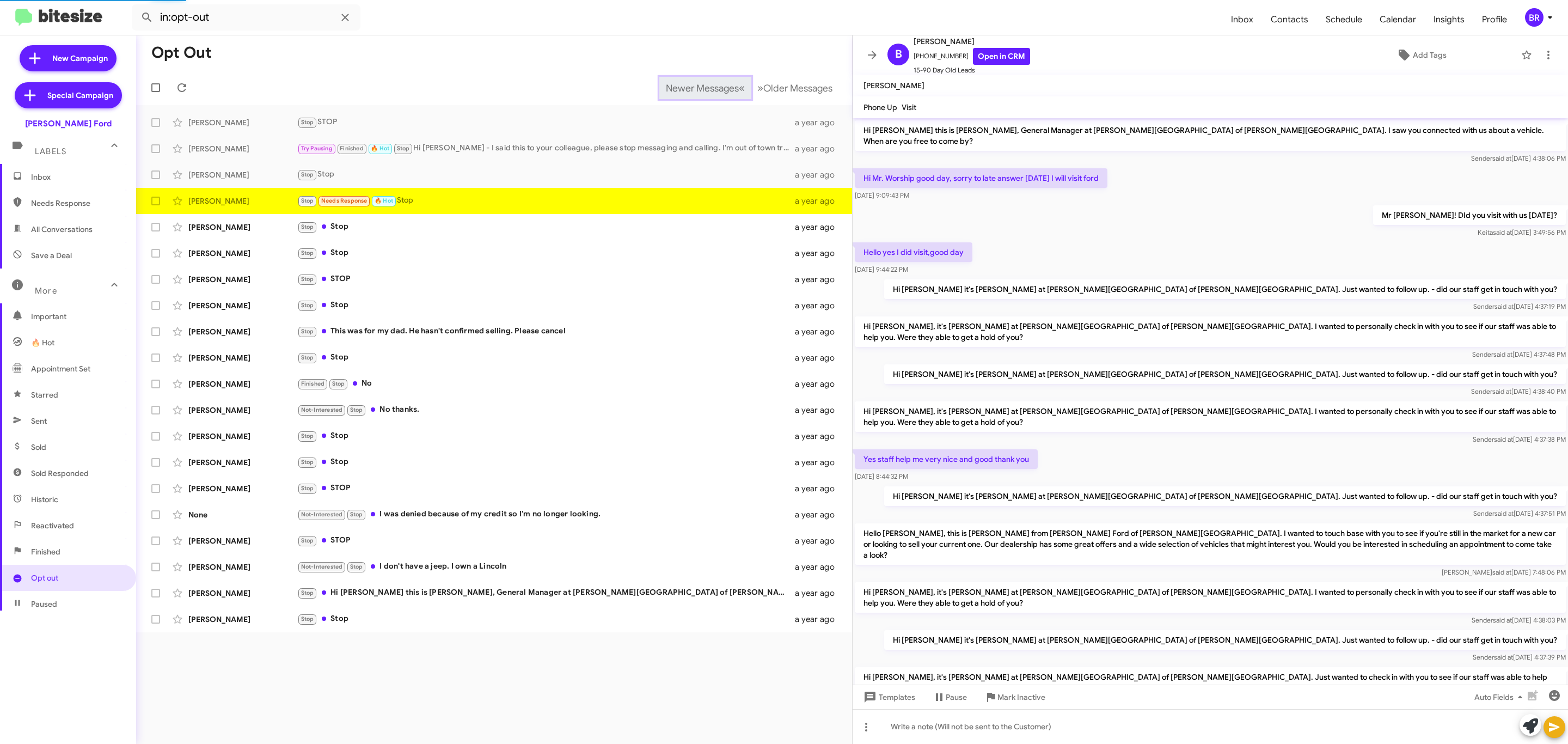
scroll to position [20, 0]
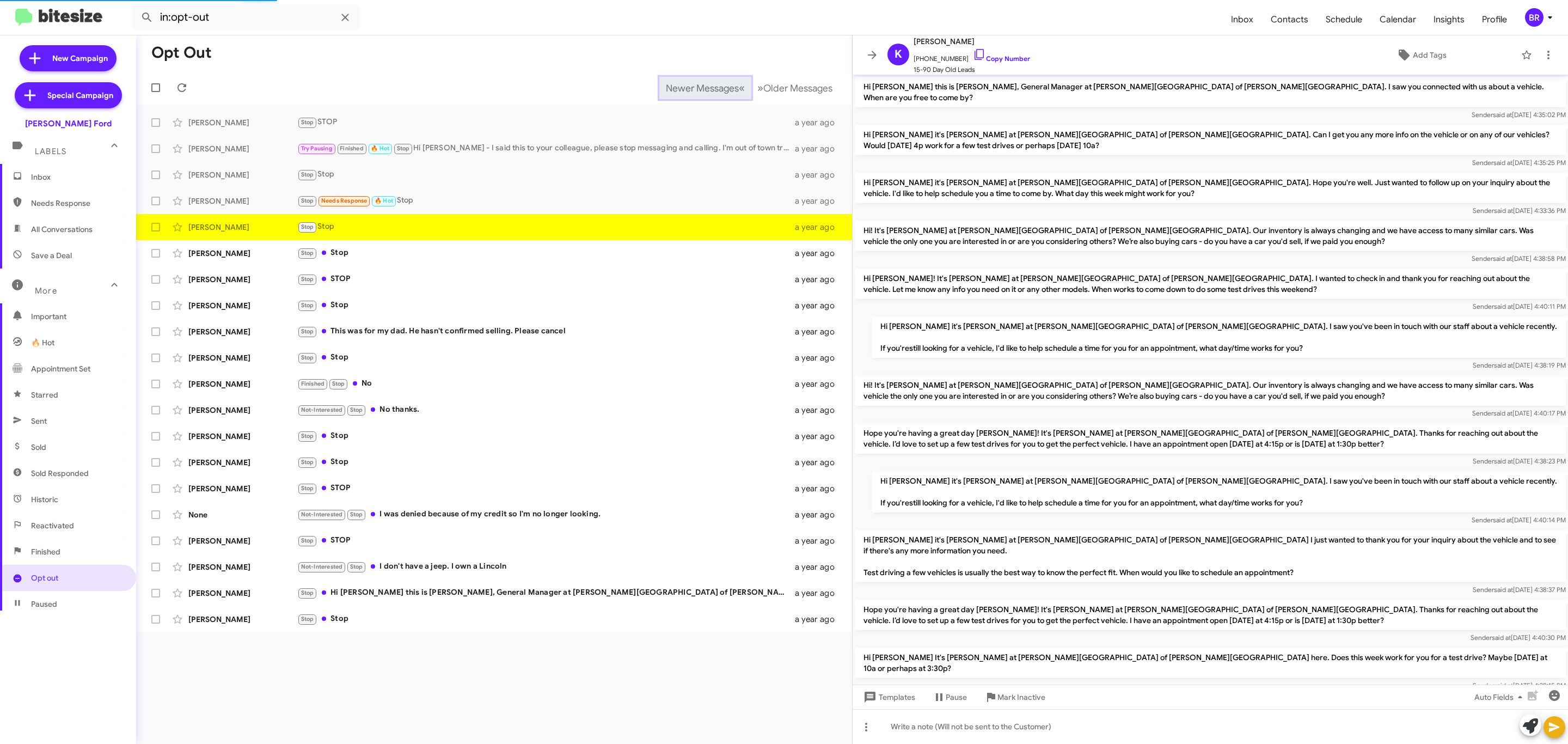
scroll to position [133, 0]
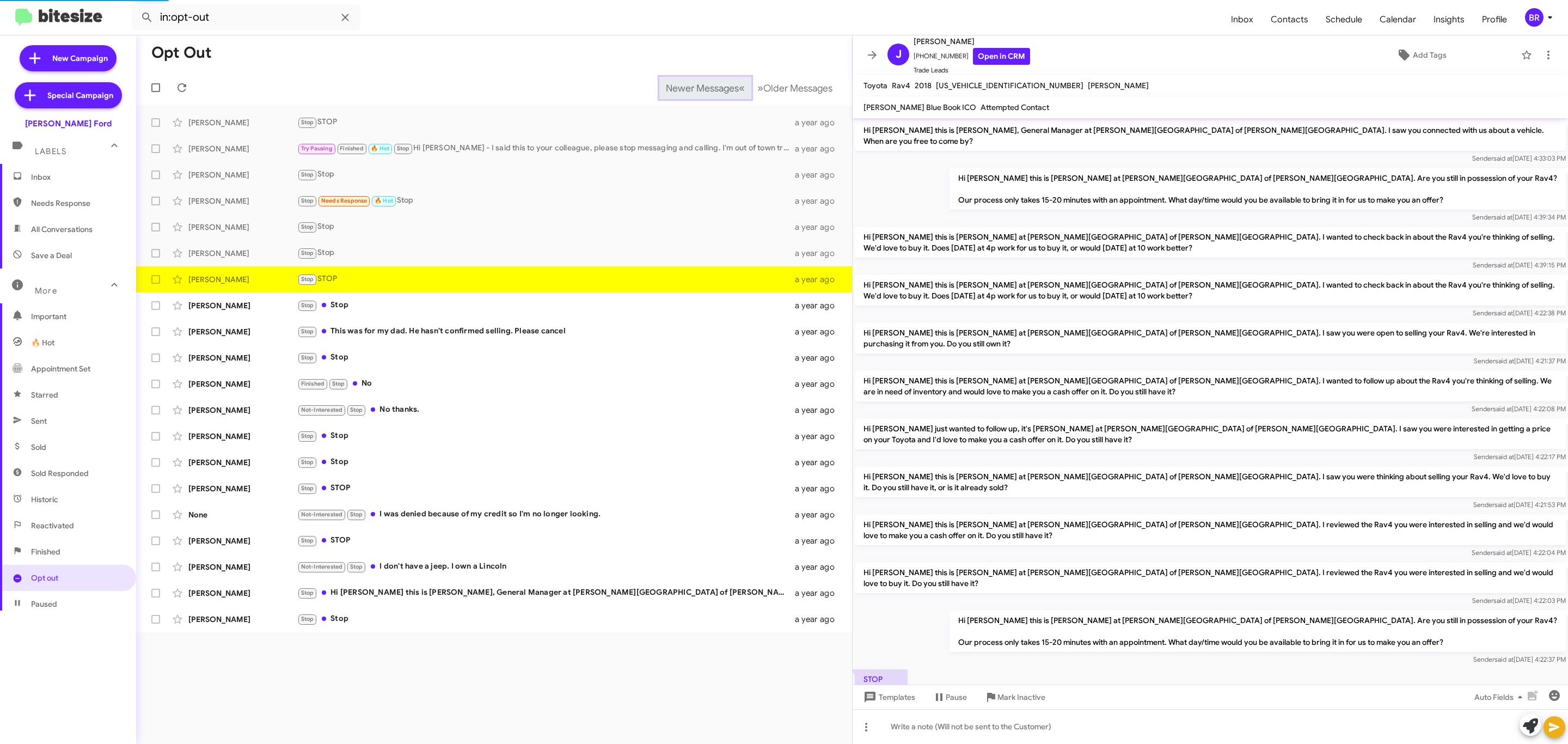
scroll to position [20, 0]
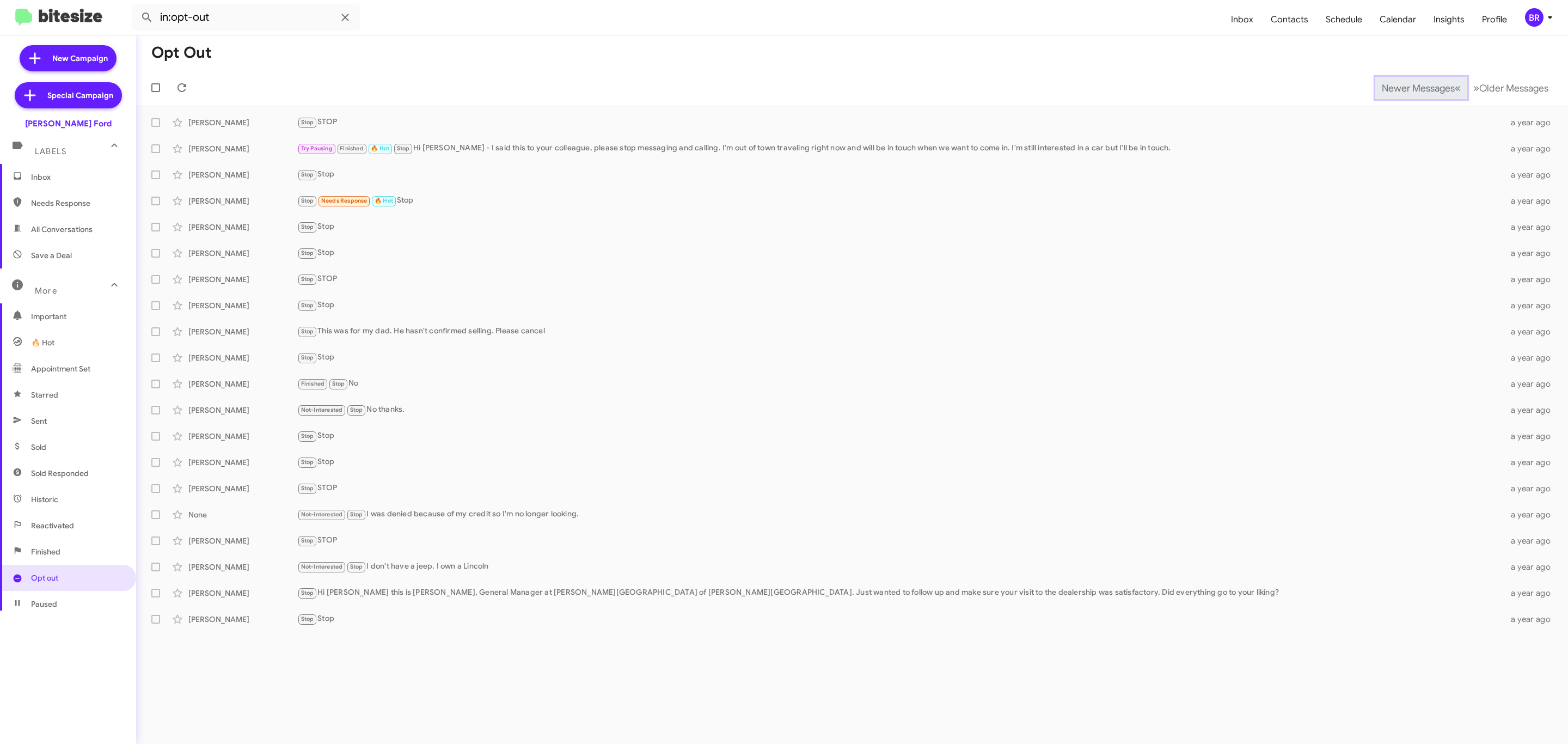
click at [1410, 86] on span "Newer Messages" at bounding box center [1419, 89] width 73 height 12
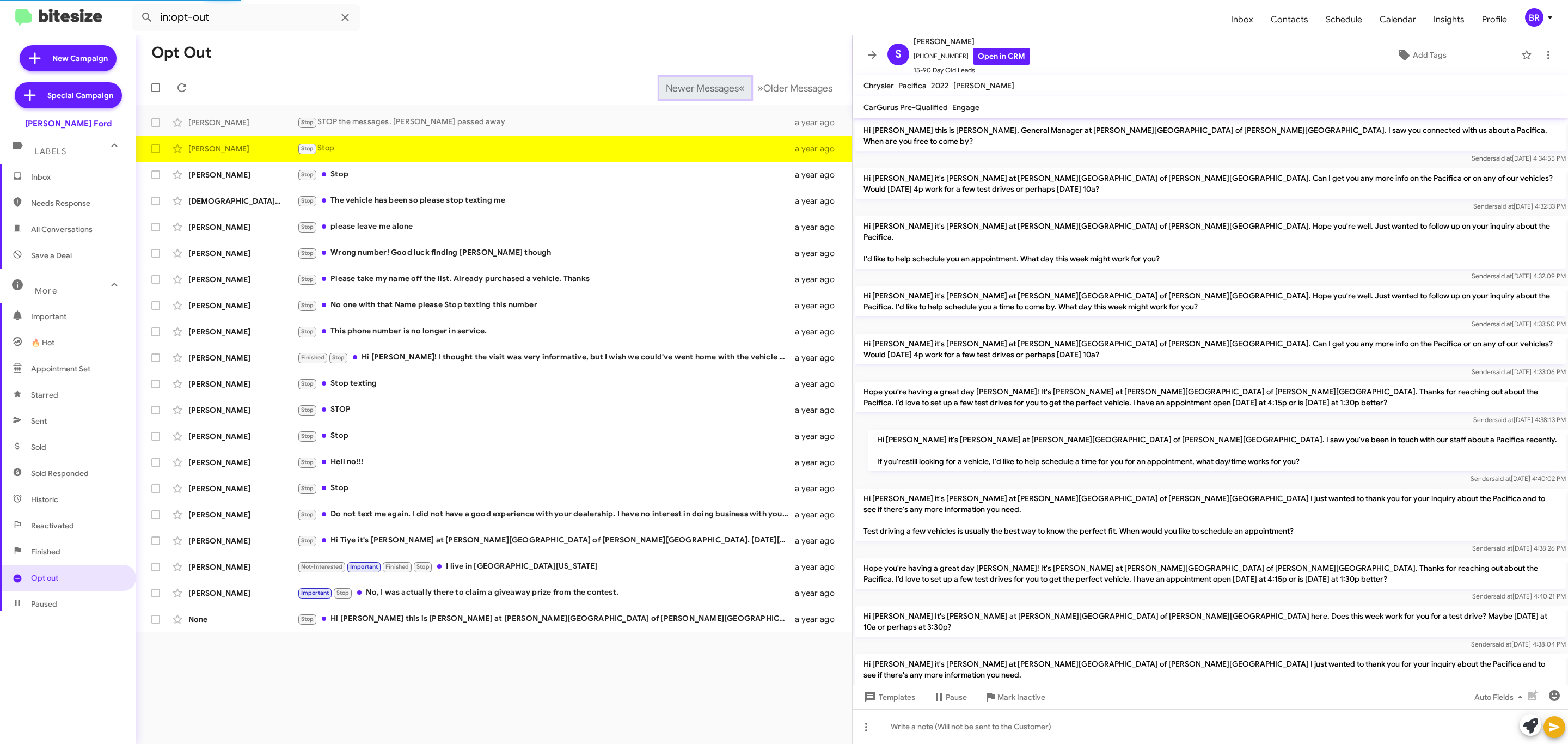
scroll to position [154, 0]
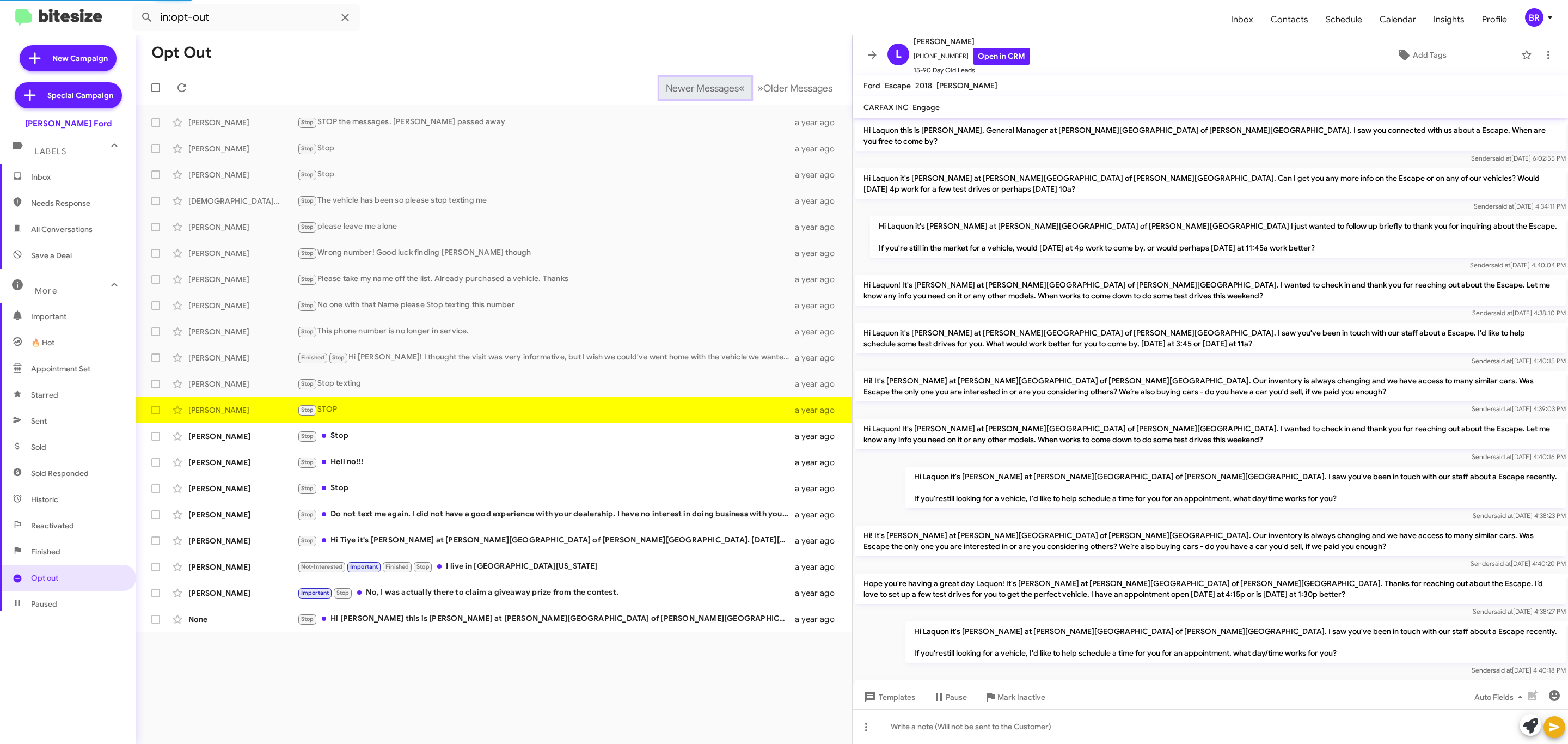
scroll to position [328, 0]
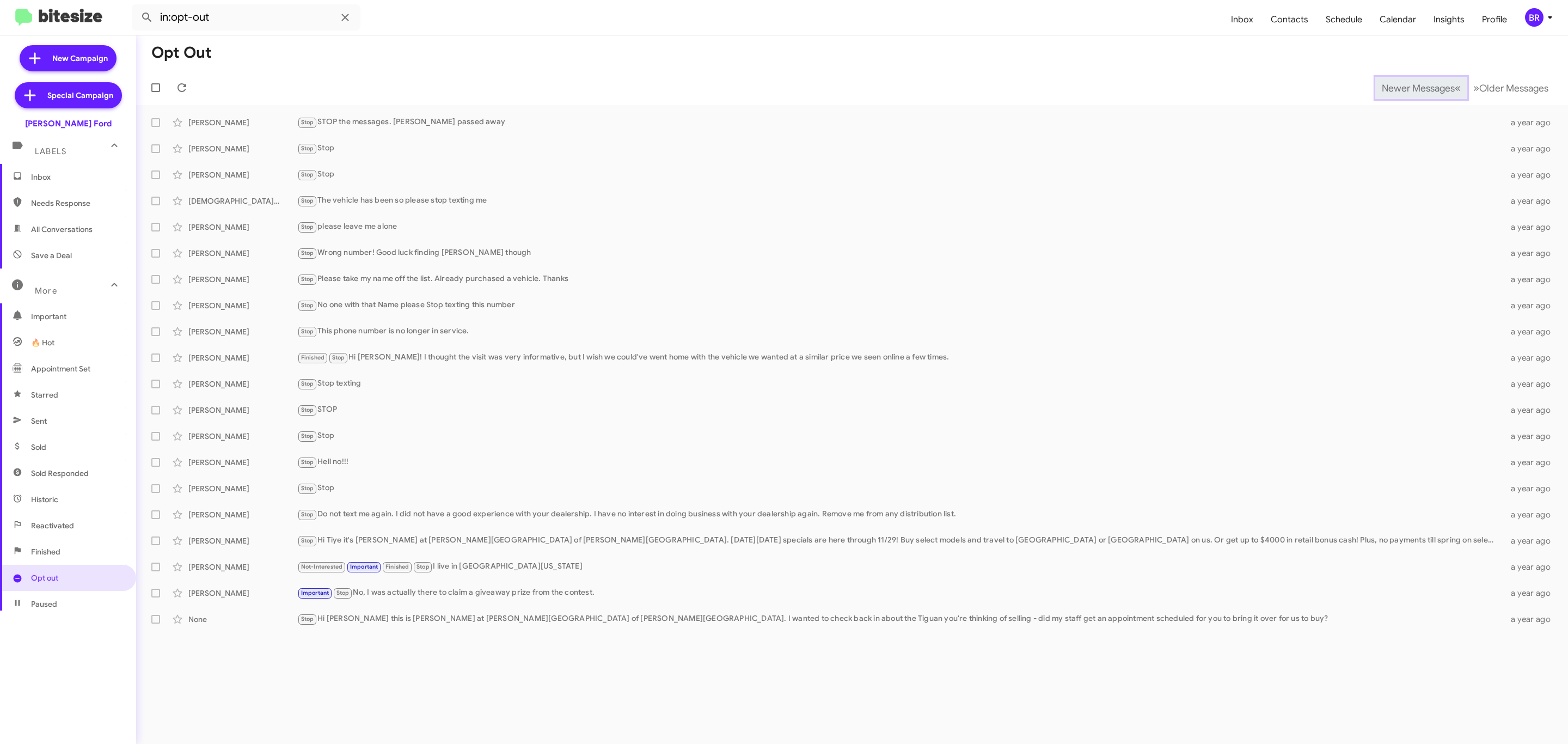
click at [1410, 86] on span "Newer Messages" at bounding box center [1419, 89] width 73 height 12
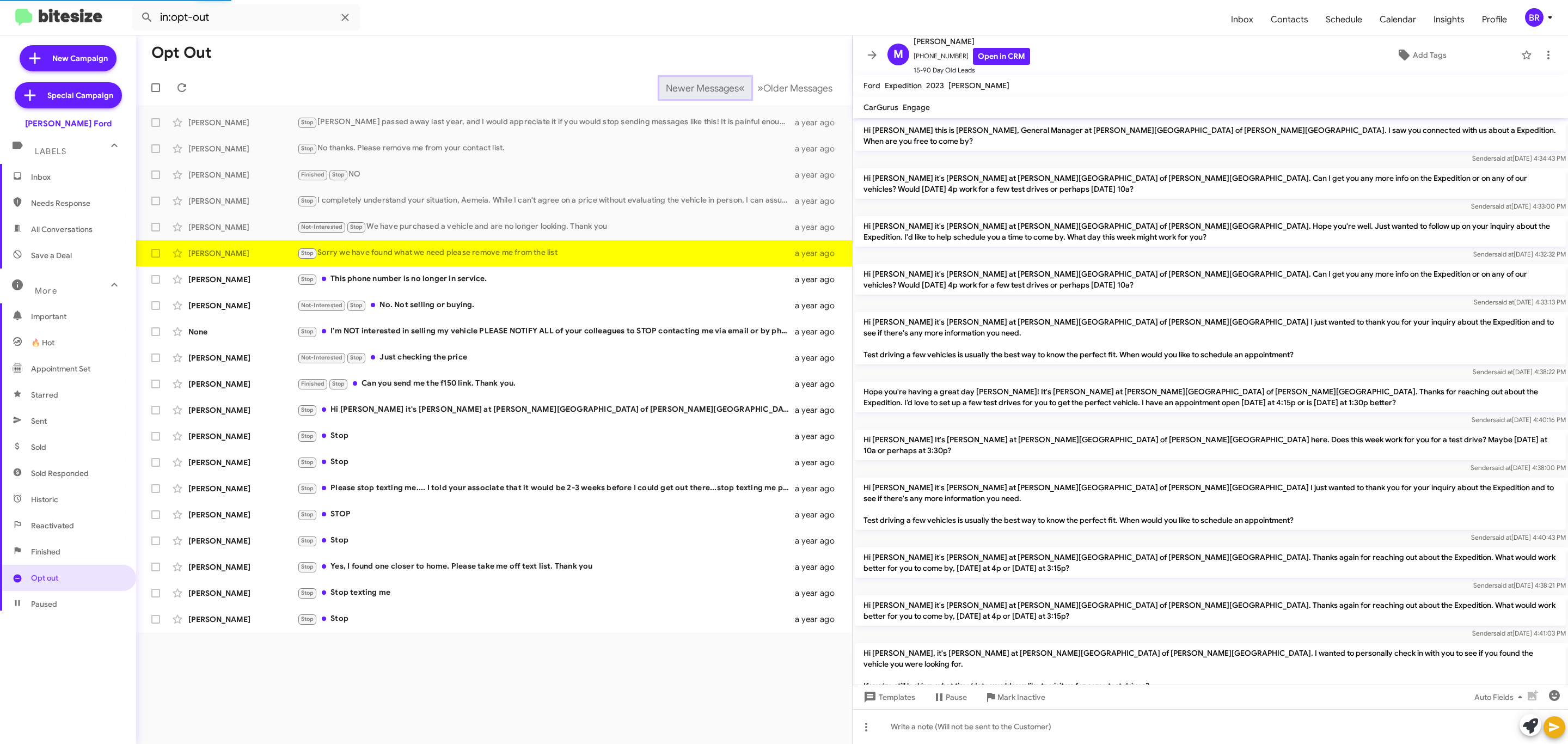
scroll to position [60, 0]
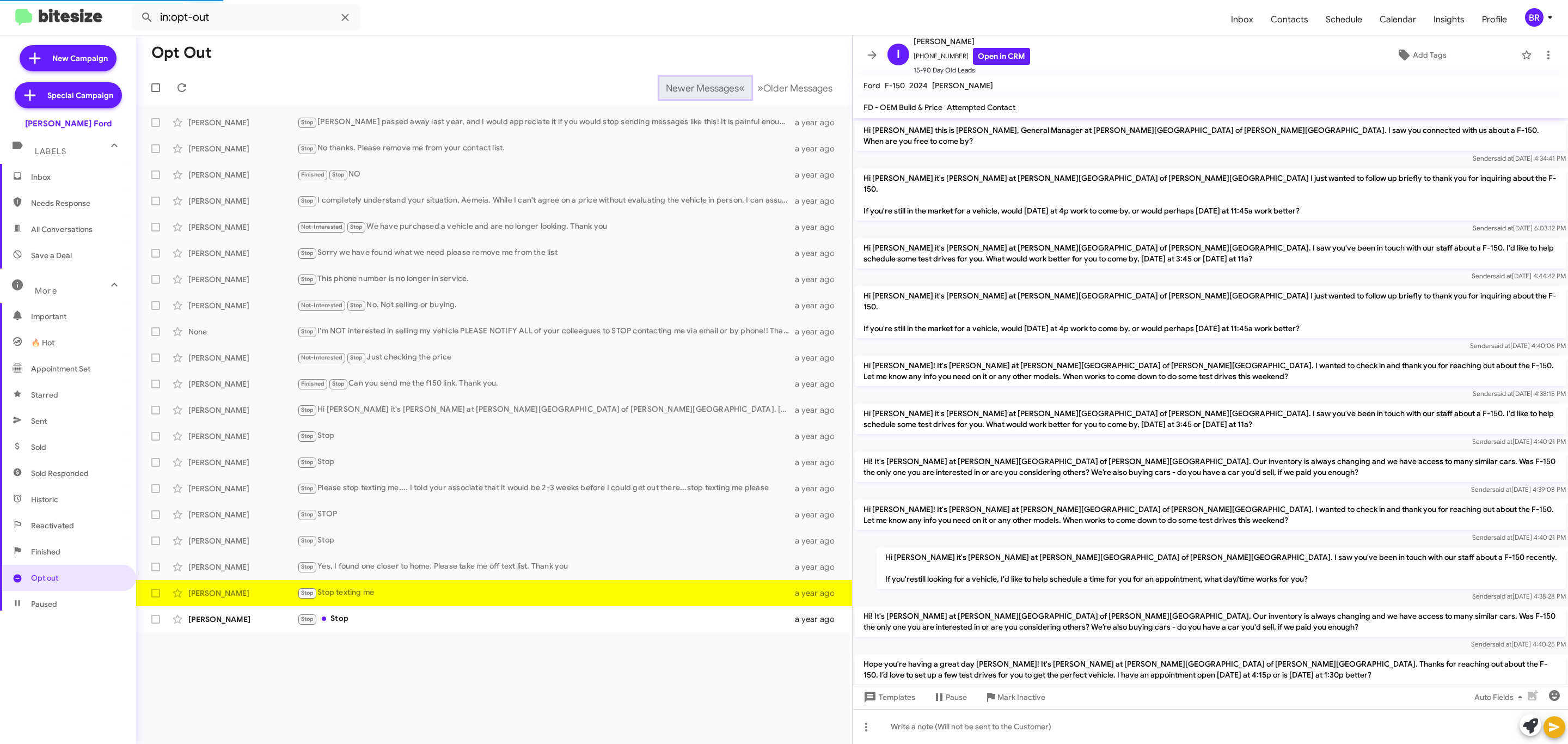
scroll to position [430, 0]
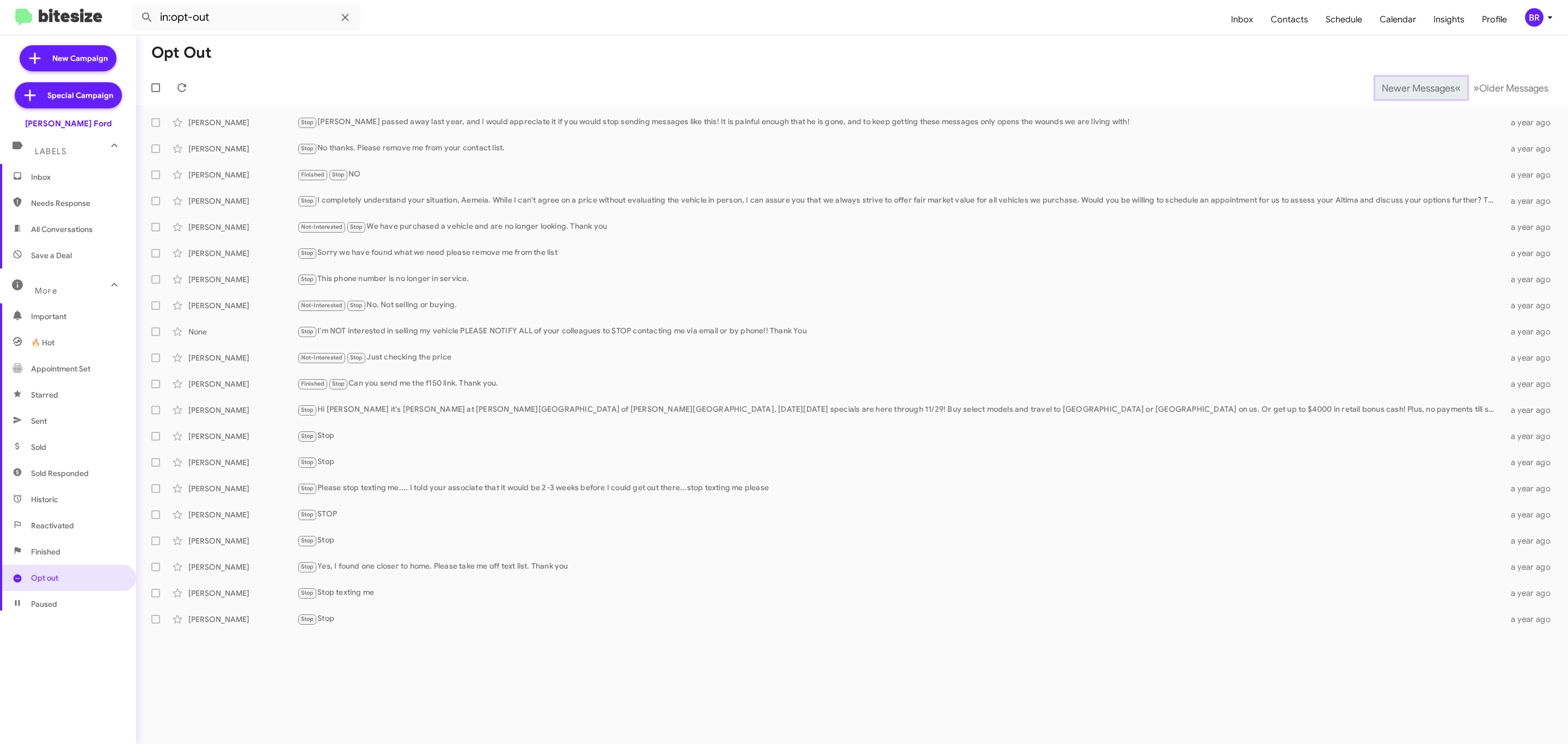
click at [1410, 86] on span "Newer Messages" at bounding box center [1419, 89] width 73 height 12
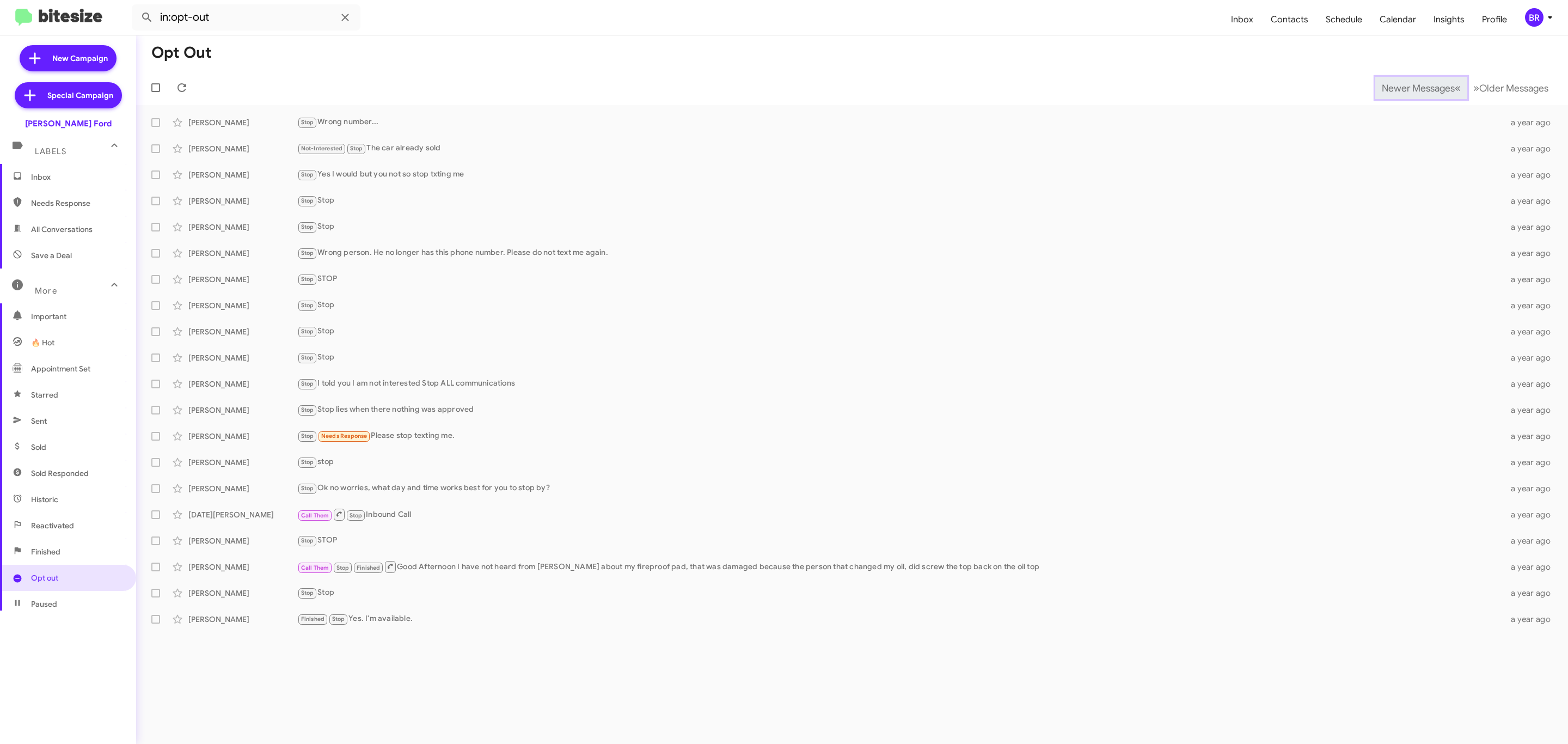
click at [1410, 86] on span "Newer Messages" at bounding box center [1419, 89] width 73 height 12
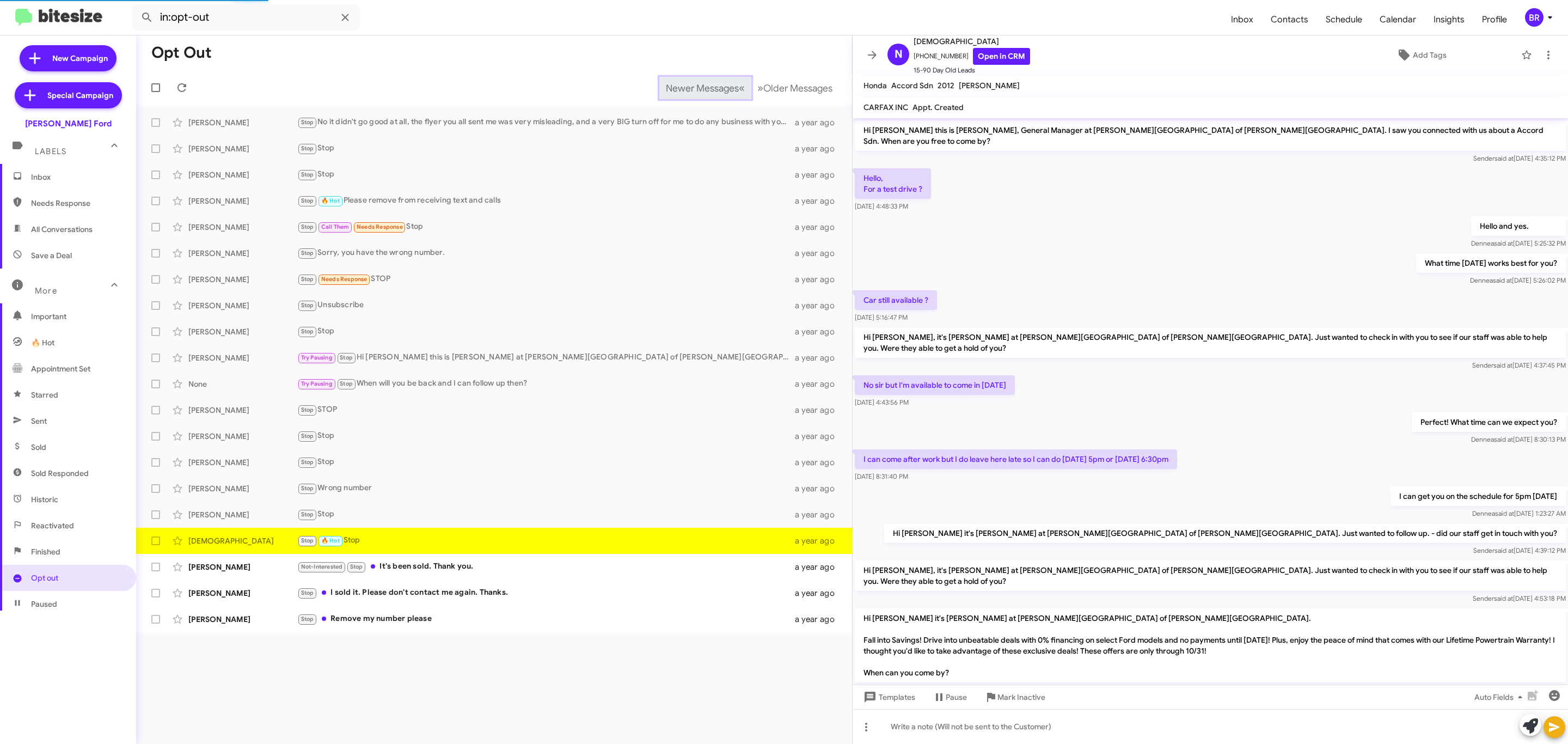
scroll to position [198, 0]
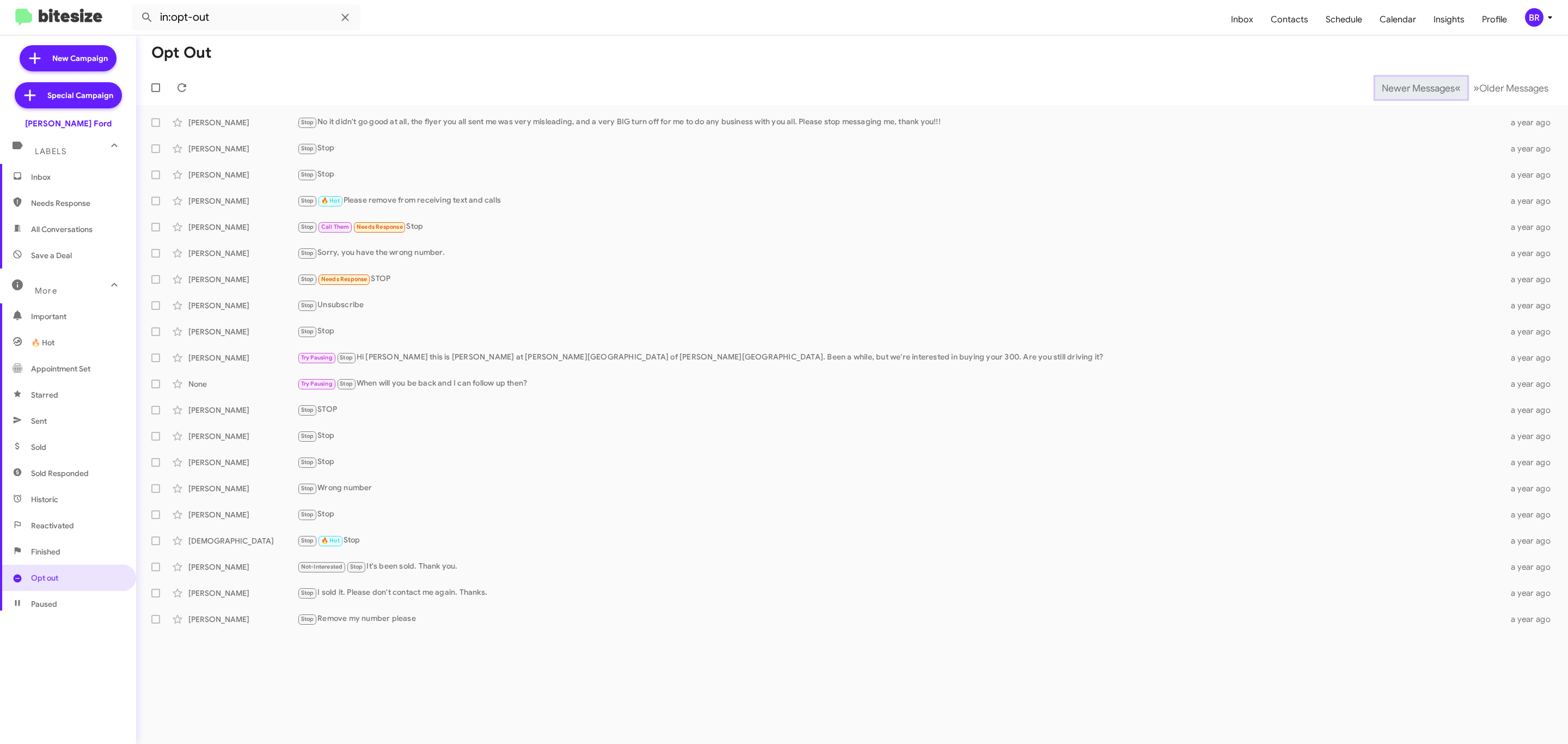
click at [1410, 86] on span "Newer Messages" at bounding box center [1419, 89] width 73 height 12
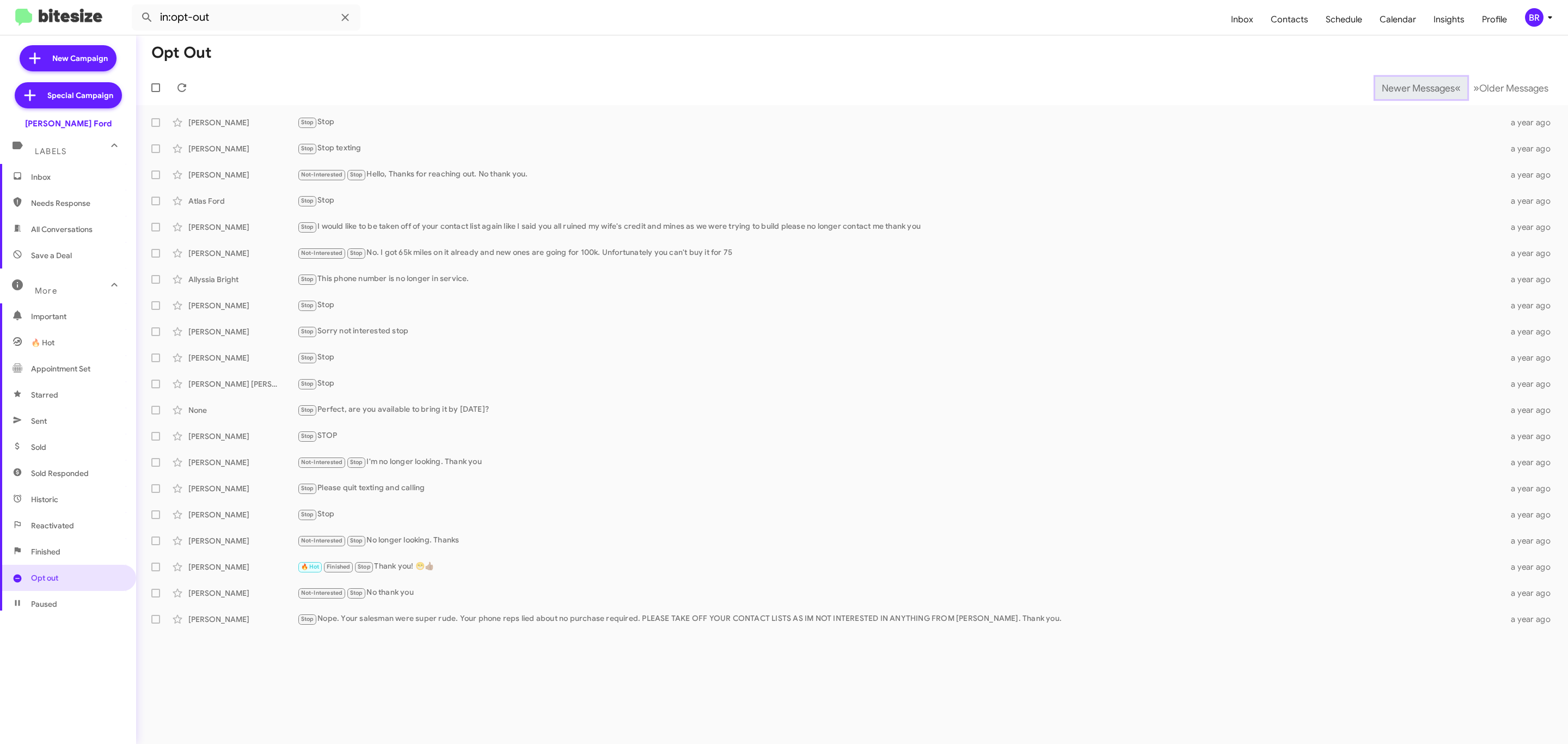
click at [1410, 86] on span "Newer Messages" at bounding box center [1419, 89] width 73 height 12
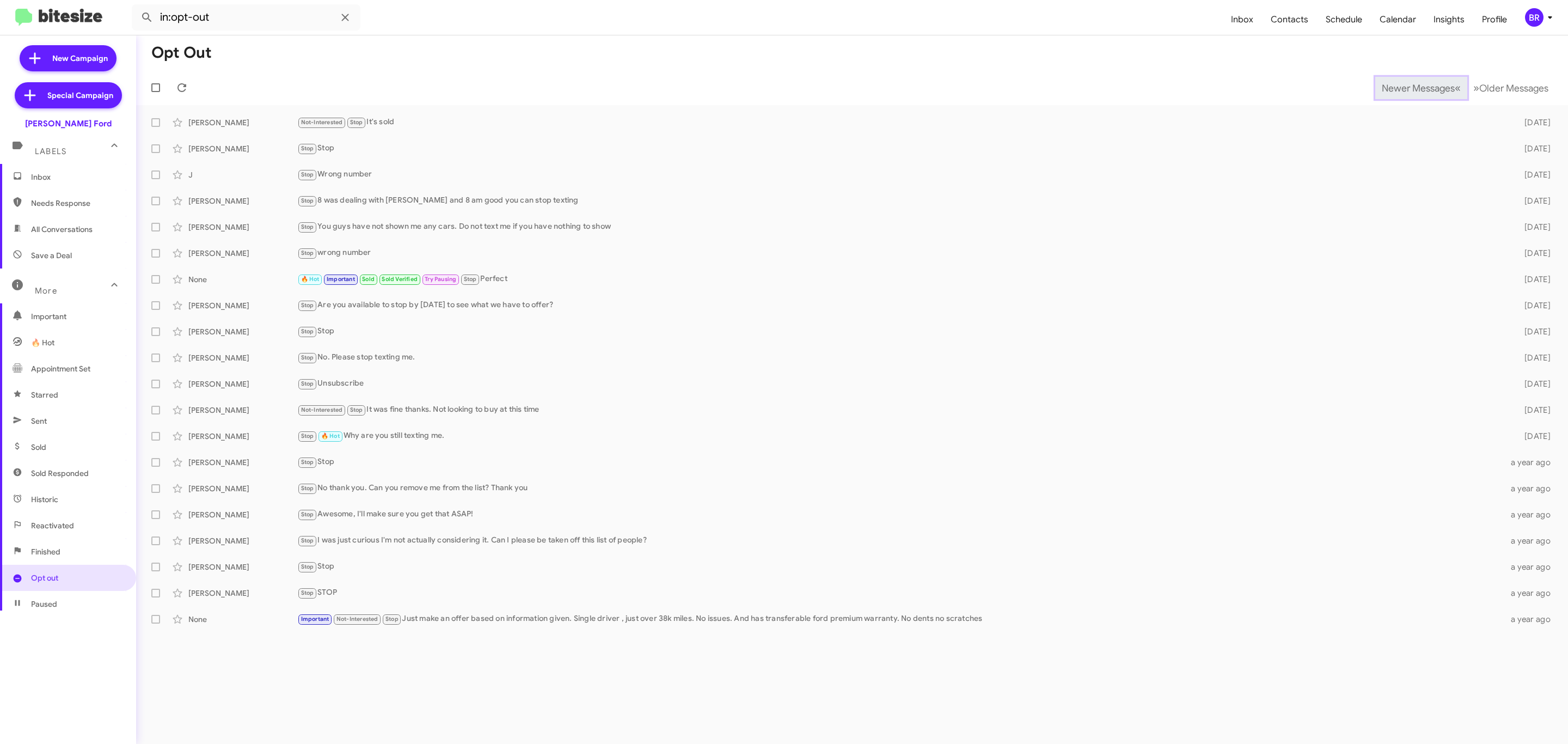
click at [1410, 86] on span "Newer Messages" at bounding box center [1419, 89] width 73 height 12
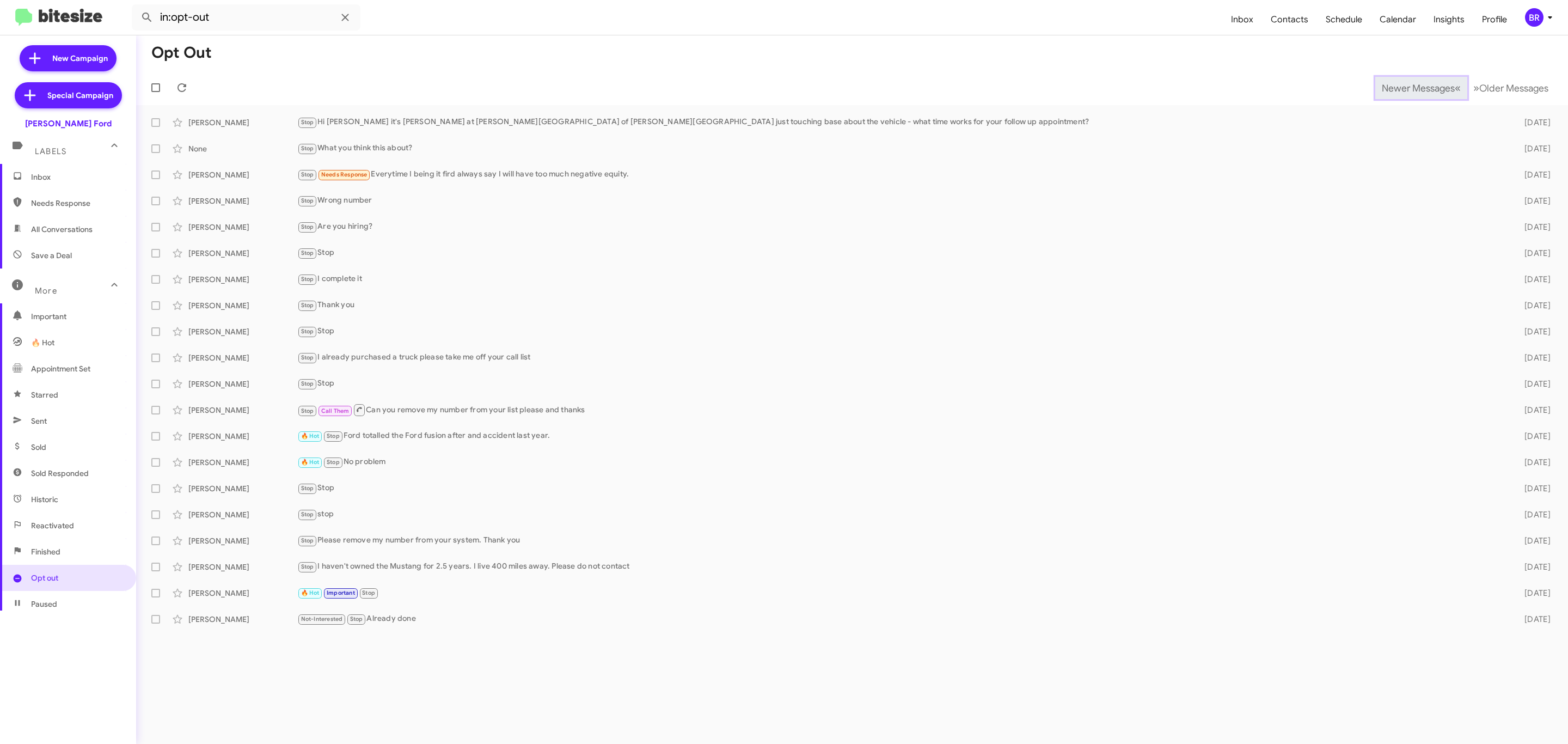
click at [1410, 86] on span "Newer Messages" at bounding box center [1419, 89] width 73 height 12
